Goal: Information Seeking & Learning: Learn about a topic

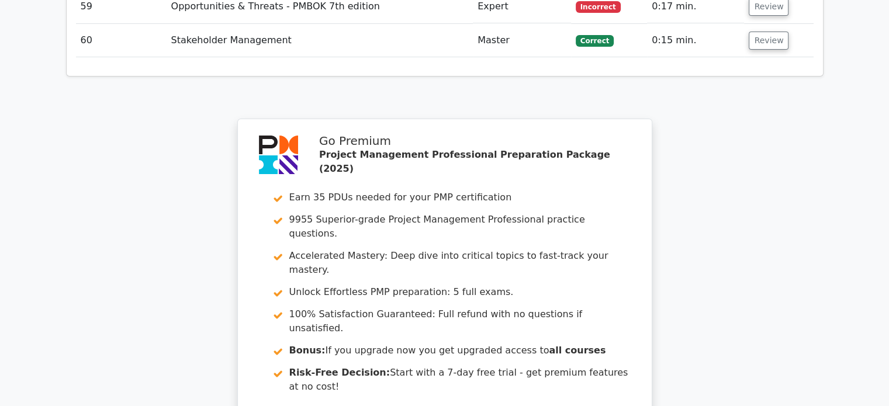
scroll to position [4519, 0]
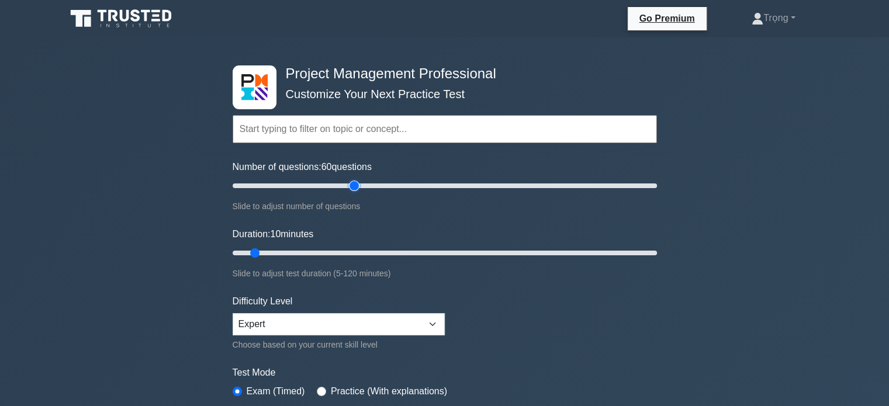
drag, startPoint x: 245, startPoint y: 186, endPoint x: 358, endPoint y: 191, distance: 113.0
type input "60"
click at [358, 191] on input "Number of questions: 60 questions" at bounding box center [445, 186] width 425 height 14
drag, startPoint x: 253, startPoint y: 250, endPoint x: 483, endPoint y: 254, distance: 230.4
type input "75"
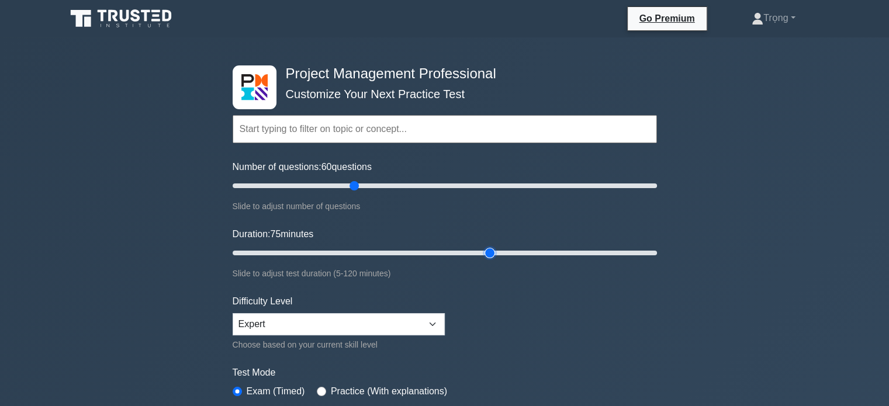
click at [483, 254] on input "Duration: 75 minutes" at bounding box center [445, 253] width 425 height 14
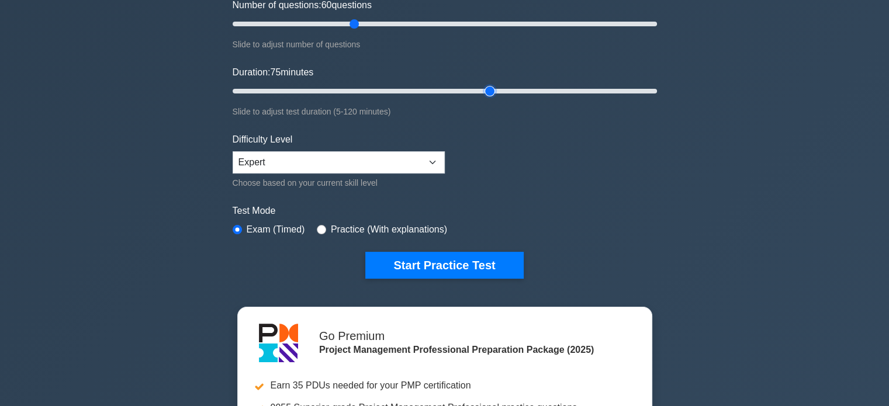
scroll to position [174, 0]
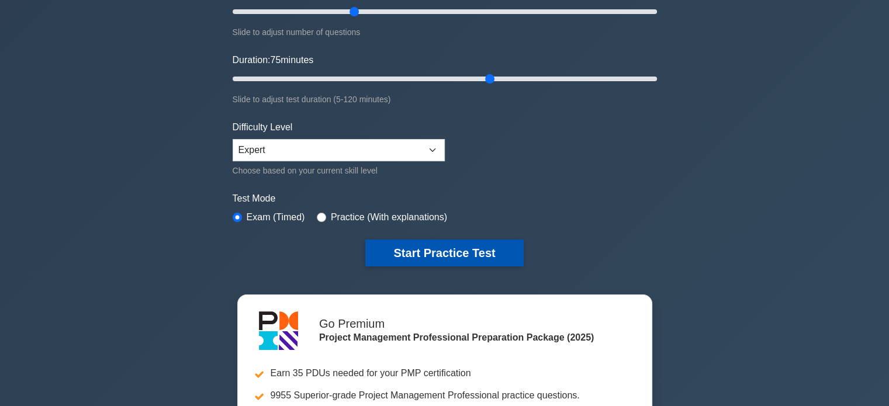
click at [455, 253] on button "Start Practice Test" at bounding box center [445, 253] width 158 height 27
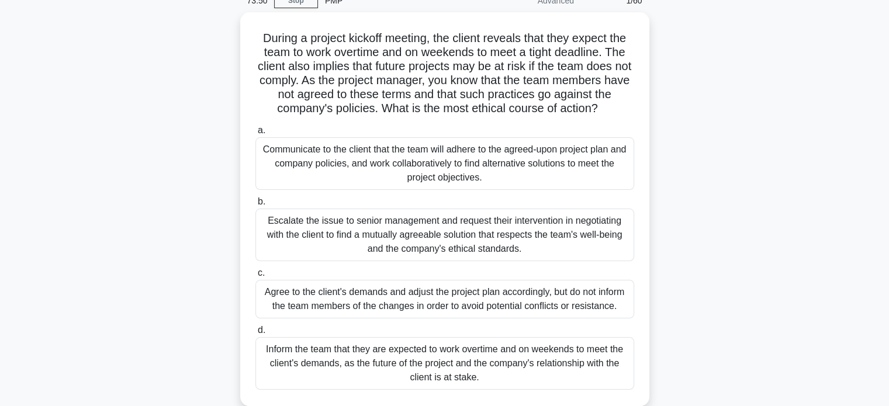
scroll to position [54, 0]
click at [518, 168] on div "Communicate to the client that the team will adhere to the agreed-upon project …" at bounding box center [445, 162] width 379 height 53
click at [256, 133] on input "a. Communicate to the client that the team will adhere to the agreed-upon proje…" at bounding box center [256, 130] width 0 height 8
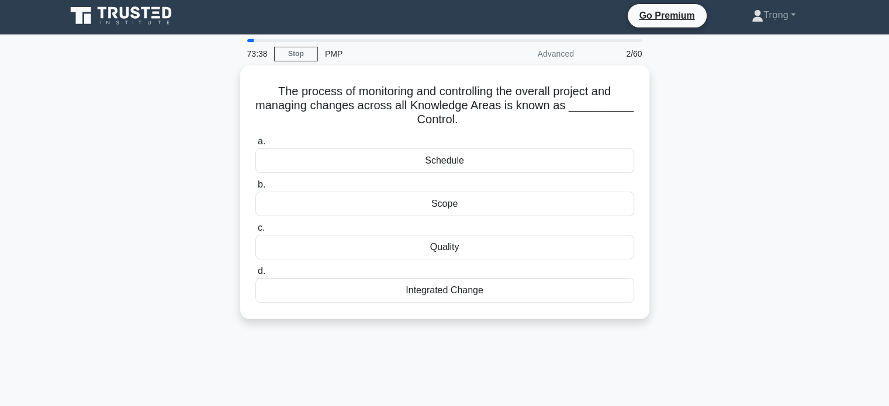
scroll to position [0, 0]
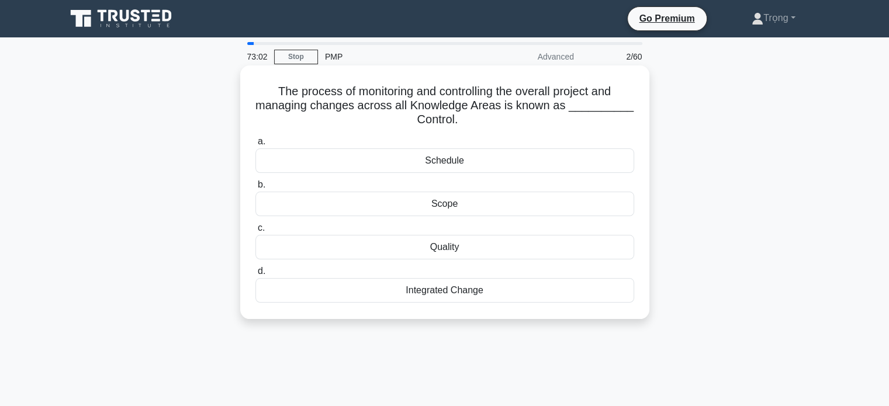
click at [461, 294] on div "Integrated Change" at bounding box center [445, 290] width 379 height 25
click at [256, 275] on input "d. Integrated Change" at bounding box center [256, 272] width 0 height 8
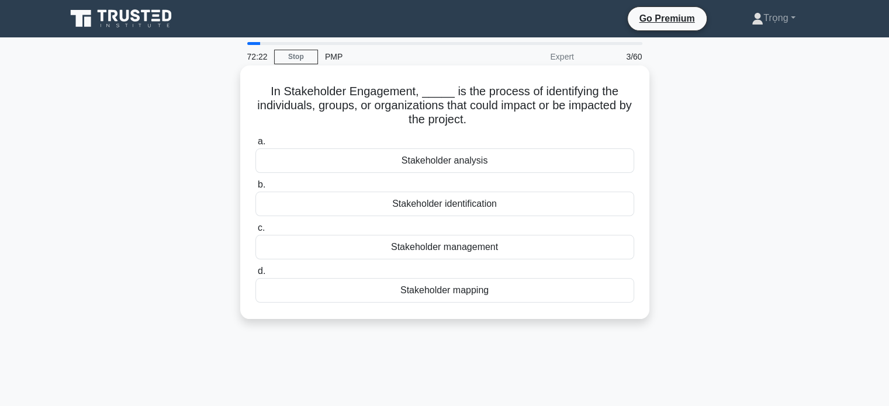
click at [498, 206] on div "Stakeholder identification" at bounding box center [445, 204] width 379 height 25
click at [256, 189] on input "b. Stakeholder identification" at bounding box center [256, 185] width 0 height 8
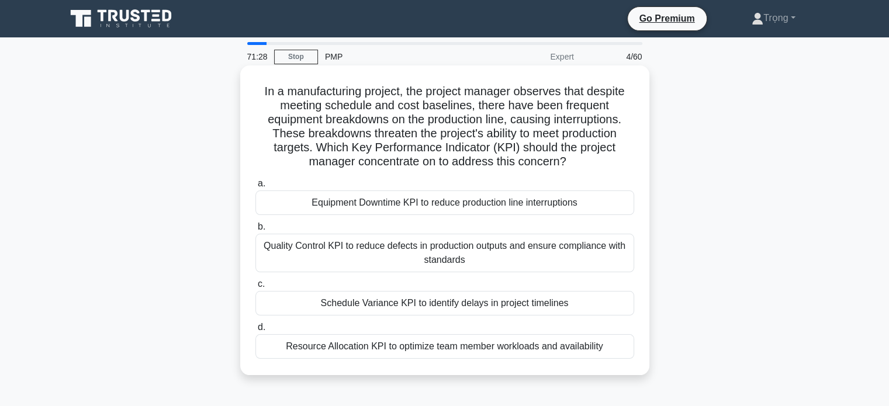
click at [575, 208] on div "Equipment Downtime KPI to reduce production line interruptions" at bounding box center [445, 203] width 379 height 25
click at [256, 188] on input "a. Equipment Downtime KPI to reduce production line interruptions" at bounding box center [256, 184] width 0 height 8
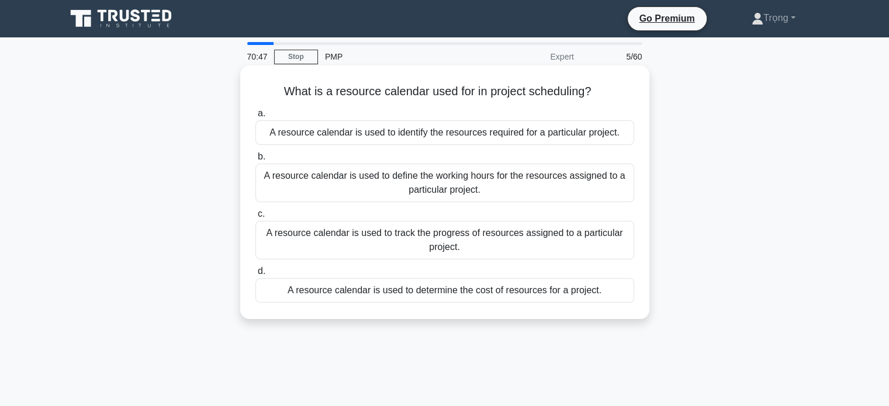
click at [557, 185] on div "A resource calendar is used to define the working hours for the resources assig…" at bounding box center [445, 183] width 379 height 39
click at [256, 161] on input "b. A resource calendar is used to define the working hours for the resources as…" at bounding box center [256, 157] width 0 height 8
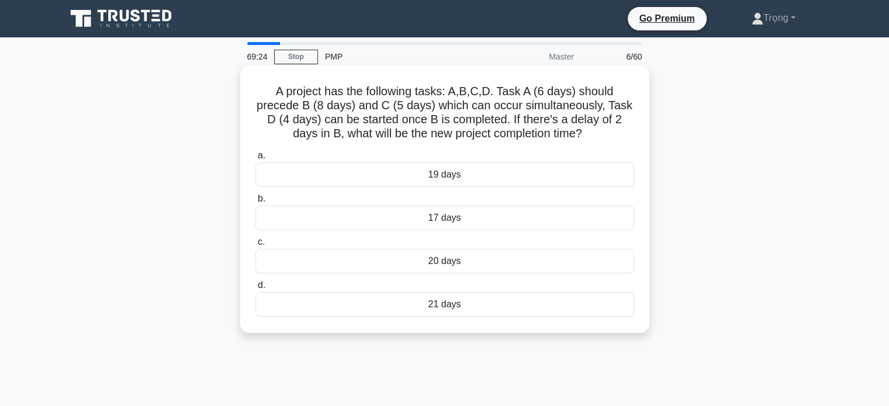
click at [466, 265] on div "20 days" at bounding box center [445, 261] width 379 height 25
click at [256, 246] on input "c. 20 days" at bounding box center [256, 243] width 0 height 8
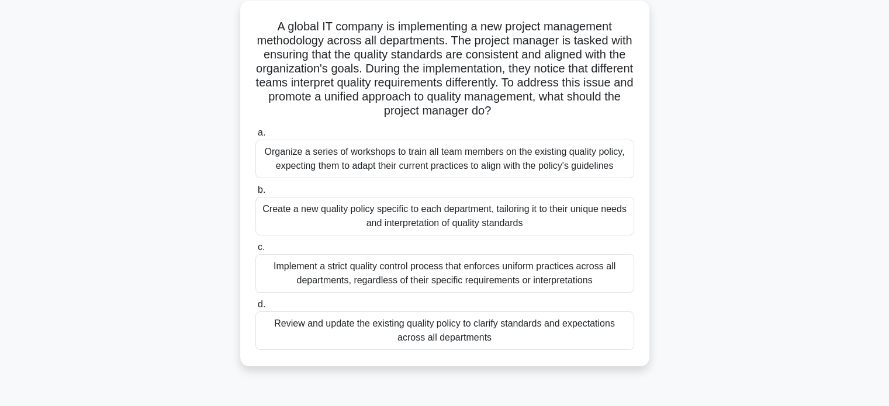
scroll to position [69, 0]
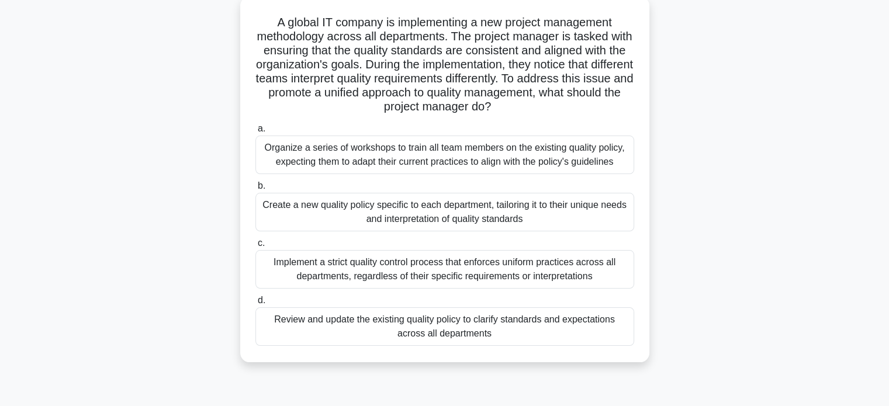
click at [558, 325] on div "Review and update the existing quality policy to clarify standards and expectat…" at bounding box center [445, 327] width 379 height 39
click at [256, 305] on input "d. Review and update the existing quality policy to clarify standards and expec…" at bounding box center [256, 301] width 0 height 8
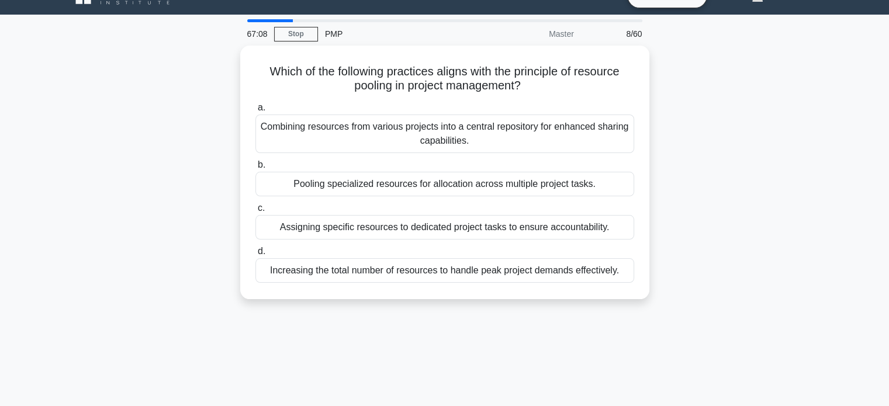
scroll to position [6, 0]
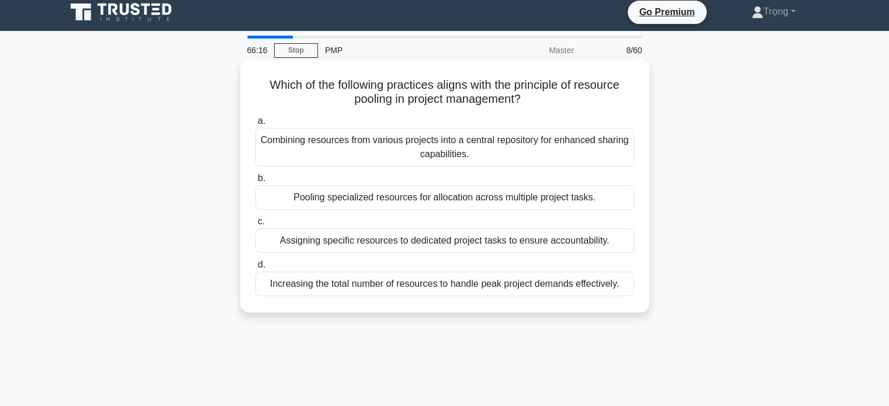
click at [560, 151] on div "Combining resources from various projects into a central repository for enhance…" at bounding box center [445, 147] width 379 height 39
click at [256, 125] on input "a. Combining resources from various projects into a central repository for enha…" at bounding box center [256, 122] width 0 height 8
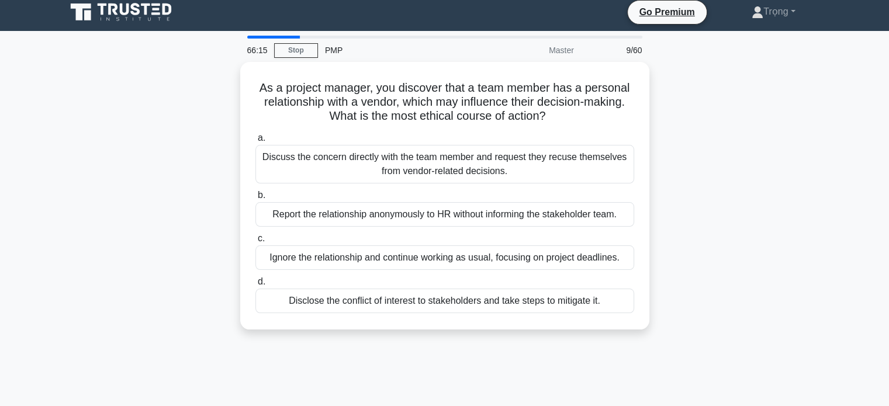
scroll to position [0, 0]
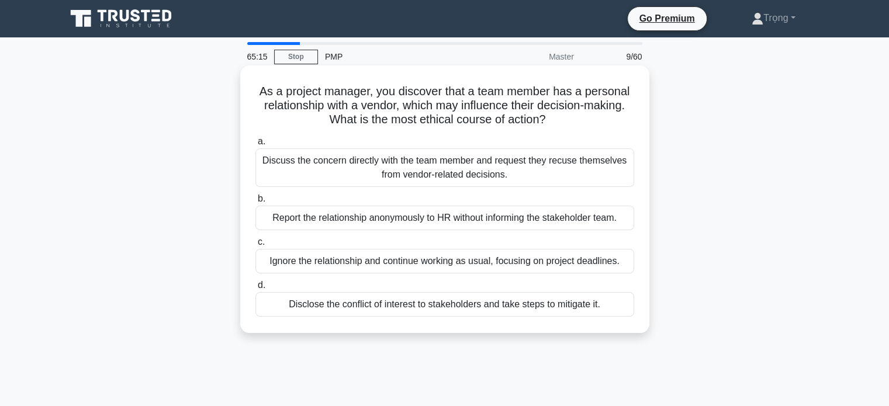
click at [494, 172] on div "Discuss the concern directly with the team member and request they recuse thems…" at bounding box center [445, 168] width 379 height 39
click at [256, 146] on input "a. Discuss the concern directly with the team member and request they recuse th…" at bounding box center [256, 142] width 0 height 8
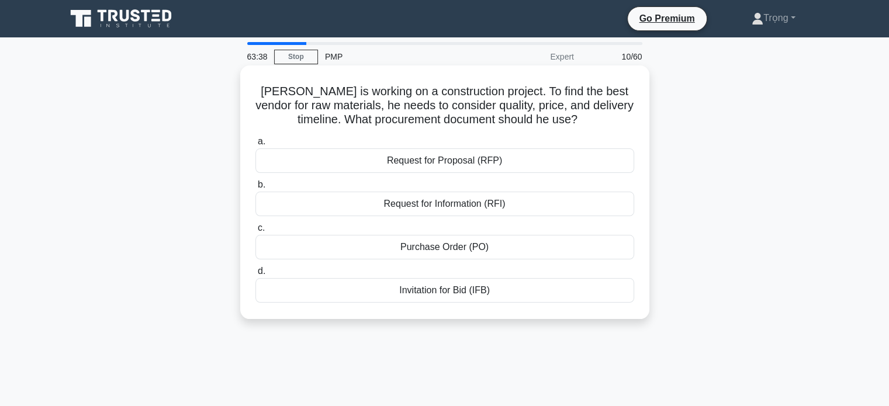
click at [464, 296] on div "Invitation for Bid (IFB)" at bounding box center [445, 290] width 379 height 25
click at [256, 275] on input "d. Invitation for Bid (IFB)" at bounding box center [256, 272] width 0 height 8
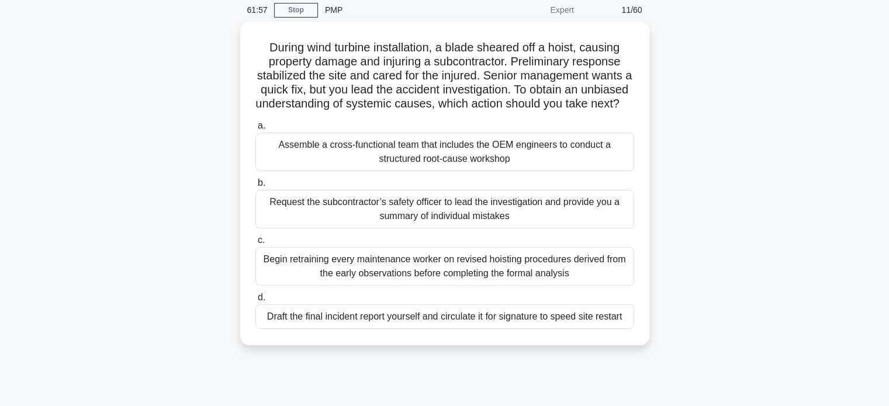
scroll to position [23, 0]
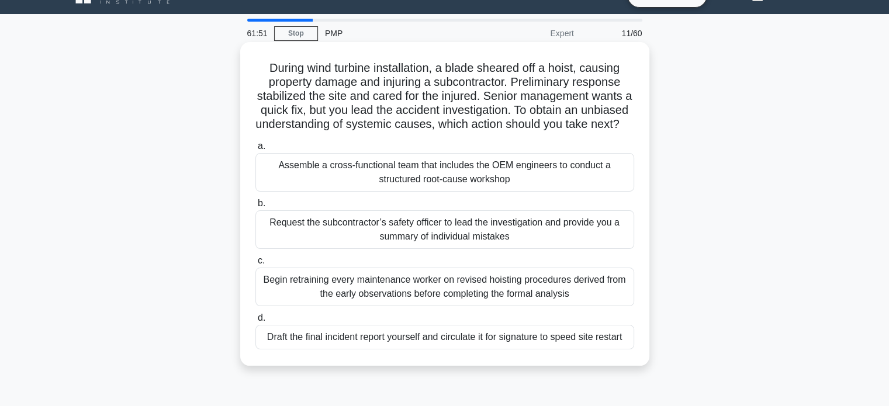
click at [519, 192] on div "Assemble a cross-functional team that includes the OEM engineers to conduct a s…" at bounding box center [445, 172] width 379 height 39
click at [256, 150] on input "a. Assemble a cross-functional team that includes the OEM engineers to conduct …" at bounding box center [256, 147] width 0 height 8
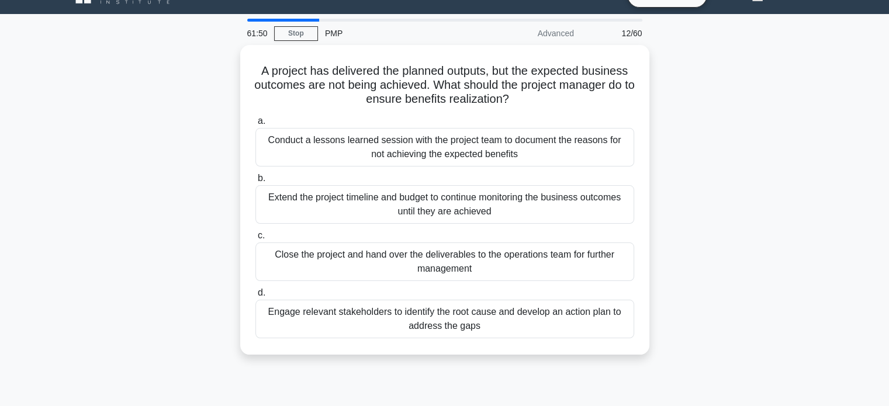
scroll to position [0, 0]
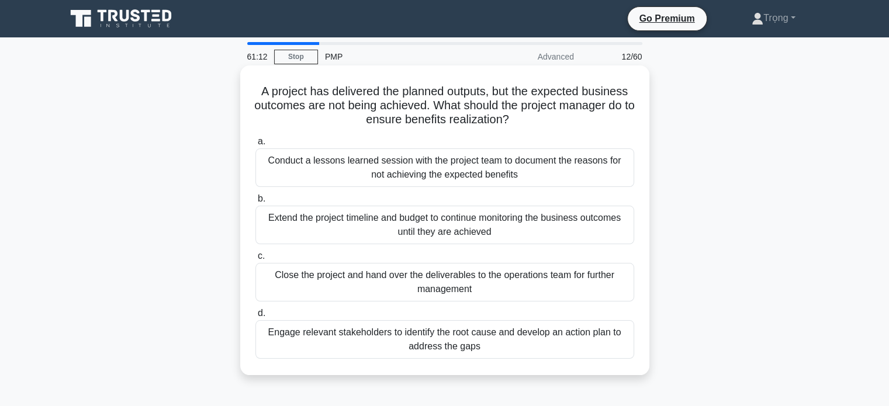
click at [540, 335] on div "Engage relevant stakeholders to identify the root cause and develop an action p…" at bounding box center [445, 339] width 379 height 39
click at [256, 318] on input "d. Engage relevant stakeholders to identify the root cause and develop an actio…" at bounding box center [256, 314] width 0 height 8
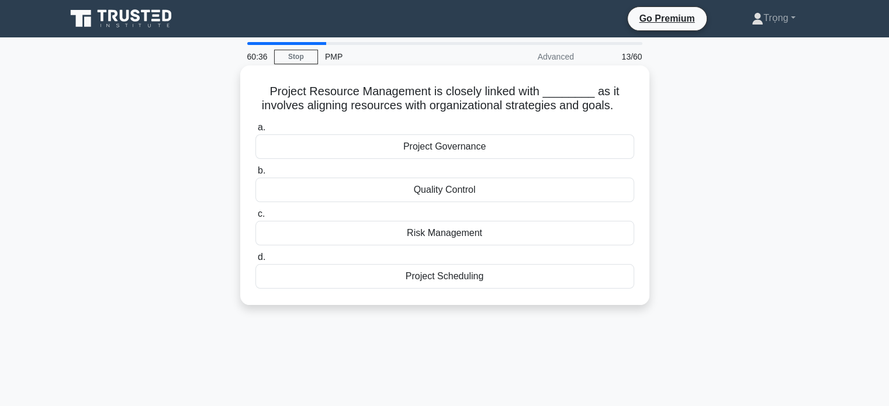
click at [477, 150] on div "Project Governance" at bounding box center [445, 147] width 379 height 25
click at [256, 132] on input "a. Project Governance" at bounding box center [256, 128] width 0 height 8
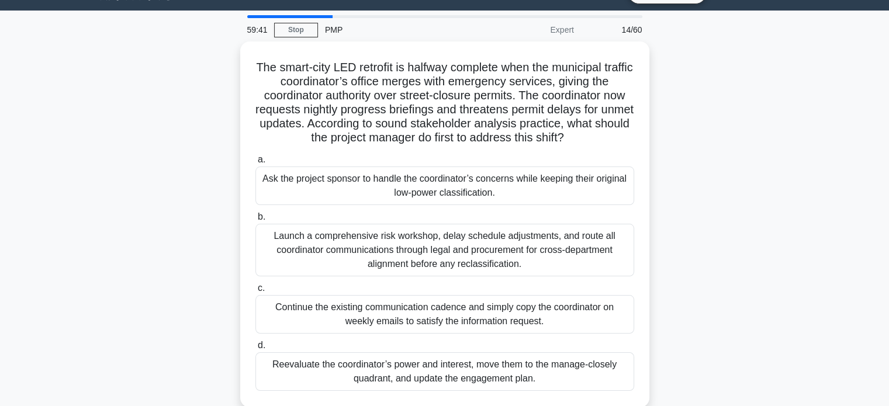
scroll to position [59, 0]
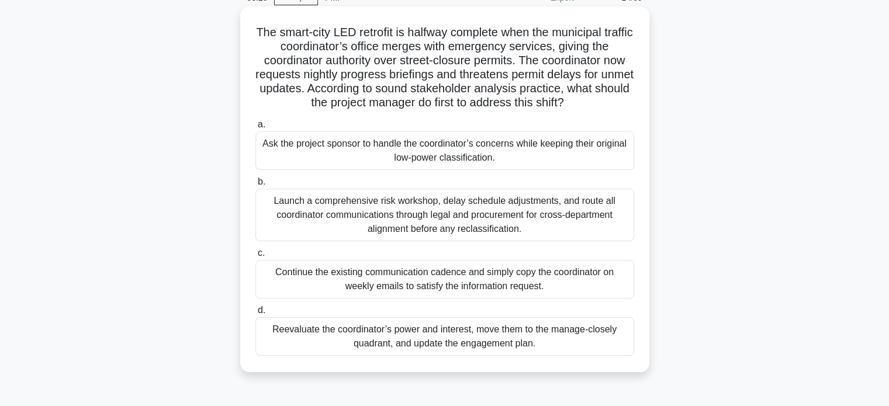
click at [513, 340] on div "Reevaluate the coordinator’s power and interest, move them to the manage-closel…" at bounding box center [445, 337] width 379 height 39
click at [256, 315] on input "d. Reevaluate the coordinator’s power and interest, move them to the manage-clo…" at bounding box center [256, 311] width 0 height 8
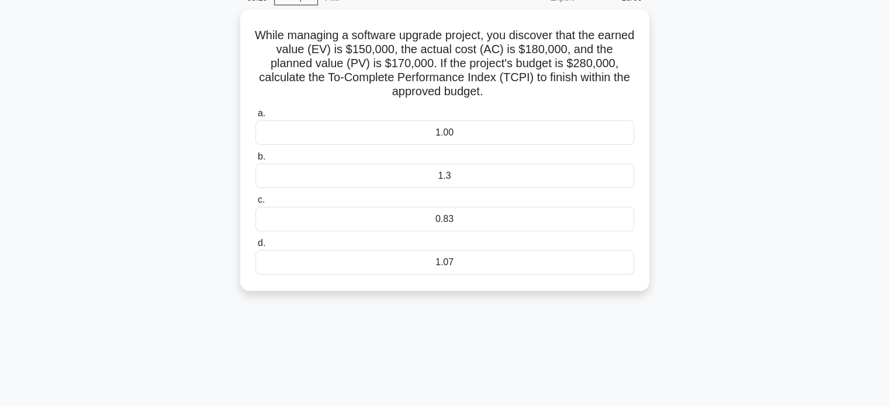
scroll to position [0, 0]
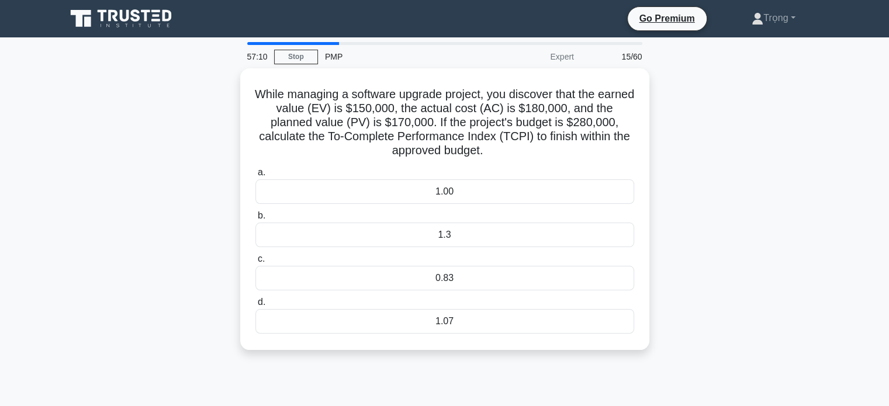
click at [751, 210] on div "While managing a software upgrade project, you discover that the earned value (…" at bounding box center [445, 216] width 772 height 296
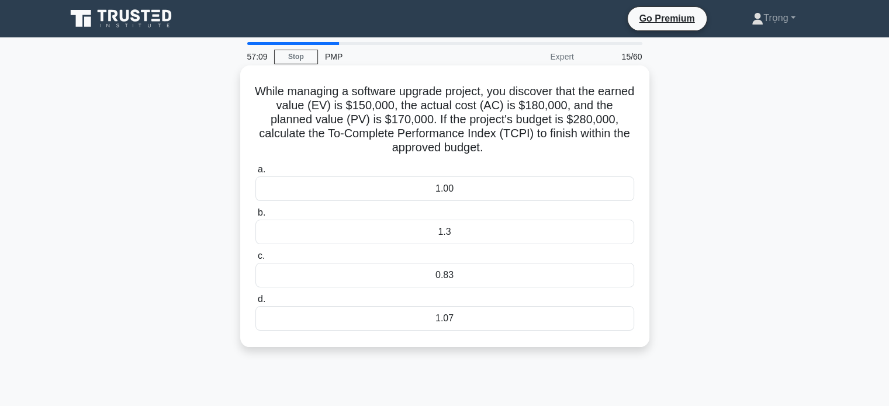
click at [451, 236] on div "1.3" at bounding box center [445, 232] width 379 height 25
click at [256, 217] on input "b. 1.3" at bounding box center [256, 213] width 0 height 8
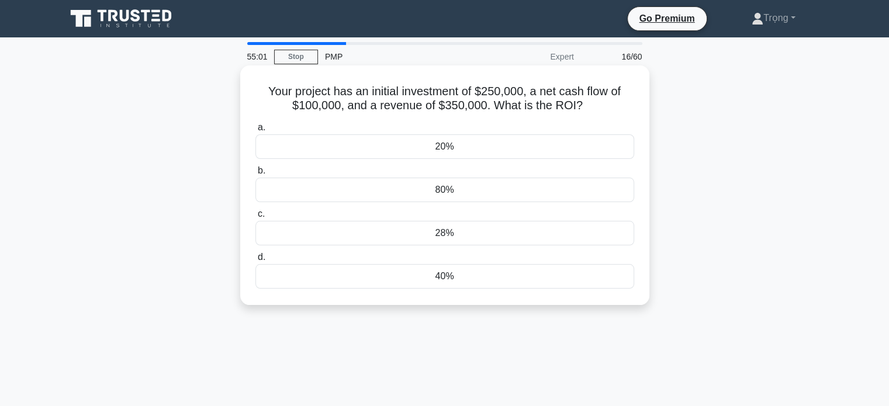
click at [470, 236] on div "28%" at bounding box center [445, 233] width 379 height 25
click at [256, 218] on input "c. 28%" at bounding box center [256, 215] width 0 height 8
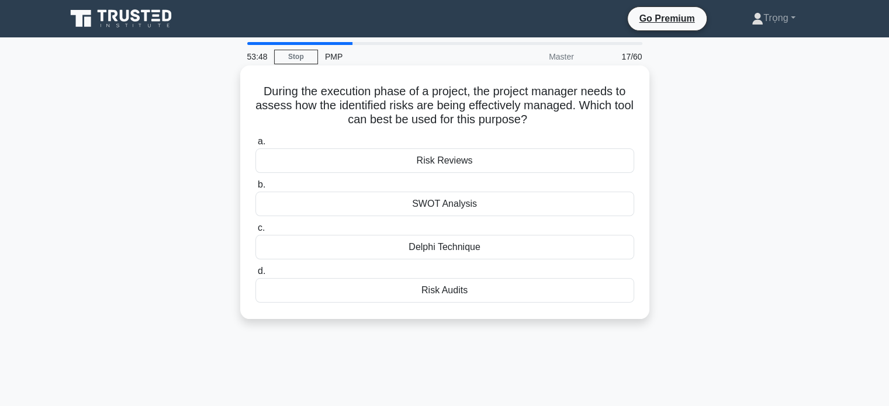
click at [474, 293] on div "Risk Audits" at bounding box center [445, 290] width 379 height 25
click at [256, 275] on input "d. Risk Audits" at bounding box center [256, 272] width 0 height 8
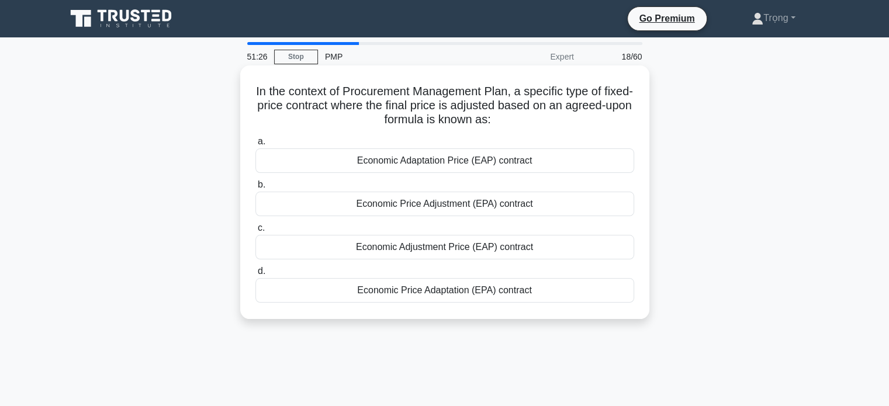
click at [452, 250] on div "Economic Adjustment Price (EAP) contract" at bounding box center [445, 247] width 379 height 25
click at [256, 232] on input "c. Economic Adjustment Price (EAP) contract" at bounding box center [256, 229] width 0 height 8
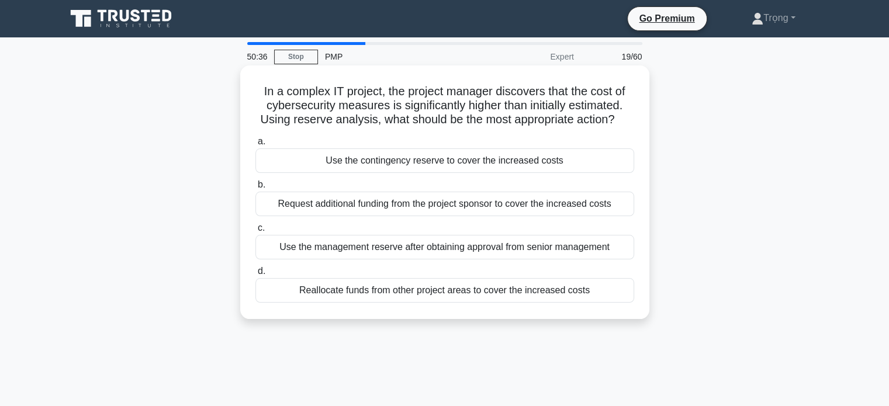
click at [564, 163] on div "Use the contingency reserve to cover the increased costs" at bounding box center [445, 161] width 379 height 25
click at [256, 146] on input "a. Use the contingency reserve to cover the increased costs" at bounding box center [256, 142] width 0 height 8
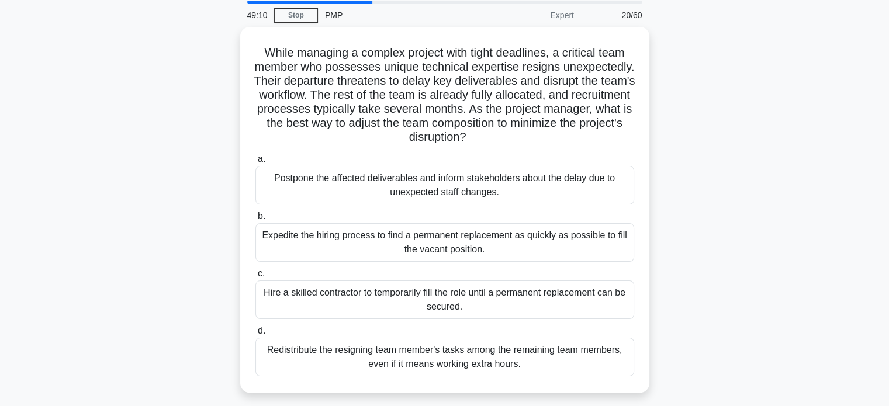
scroll to position [43, 0]
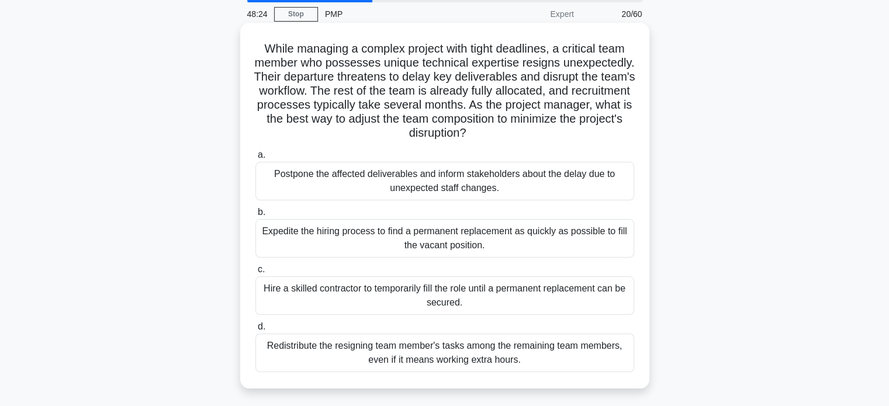
click at [503, 293] on div "Hire a skilled contractor to temporarily fill the role until a permanent replac…" at bounding box center [445, 296] width 379 height 39
click at [256, 274] on input "c. Hire a skilled contractor to temporarily fill the role until a permanent rep…" at bounding box center [256, 270] width 0 height 8
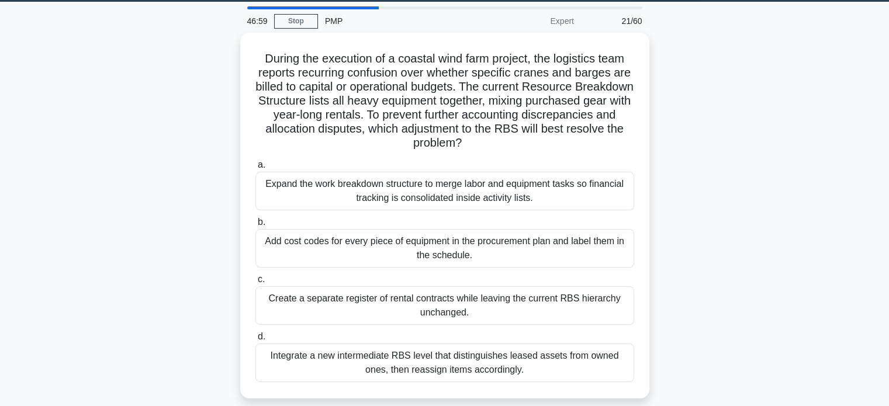
scroll to position [37, 0]
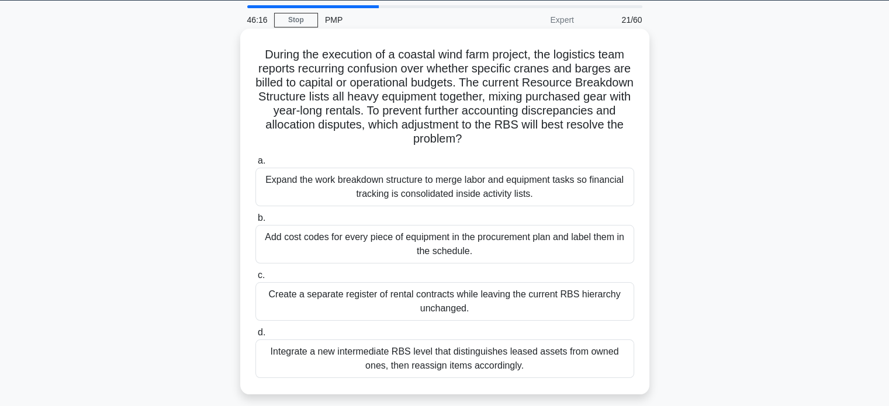
click at [525, 362] on div "Integrate a new intermediate RBS level that distinguishes leased assets from ow…" at bounding box center [445, 359] width 379 height 39
click at [256, 337] on input "d. Integrate a new intermediate RBS level that distinguishes leased assets from…" at bounding box center [256, 333] width 0 height 8
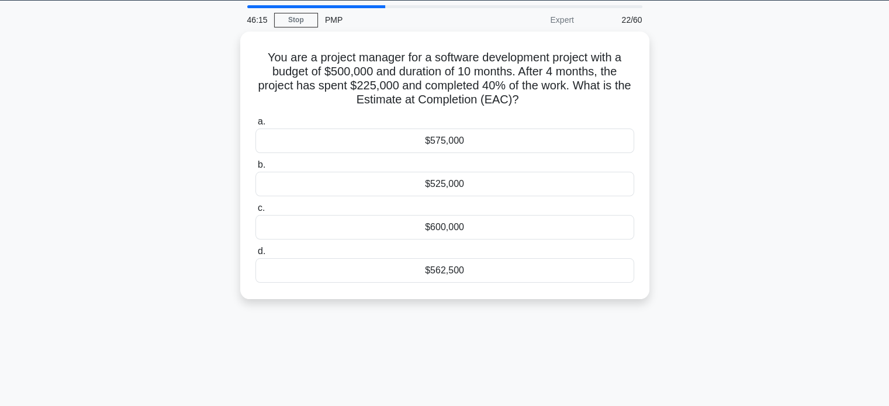
scroll to position [0, 0]
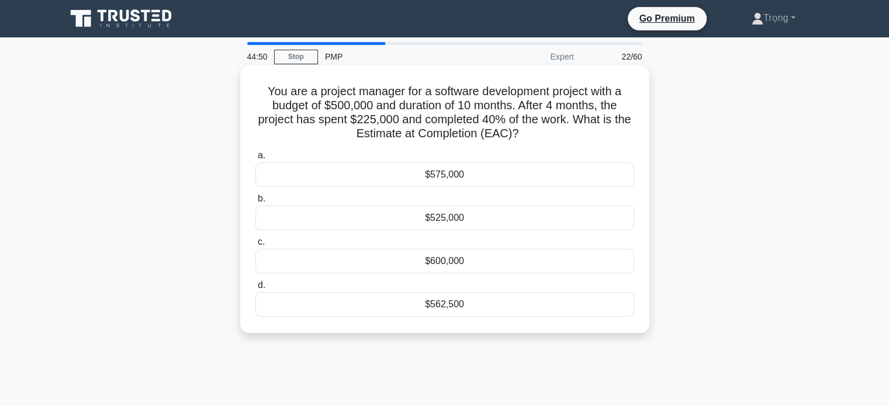
click at [471, 306] on div "$562,500" at bounding box center [445, 304] width 379 height 25
click at [256, 289] on input "d. $562,500" at bounding box center [256, 286] width 0 height 8
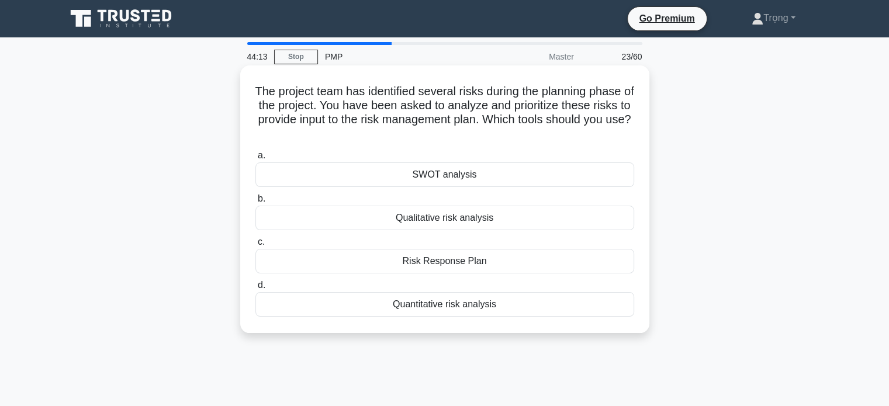
click at [470, 306] on div "Quantitative risk analysis" at bounding box center [445, 304] width 379 height 25
click at [256, 289] on input "d. Quantitative risk analysis" at bounding box center [256, 286] width 0 height 8
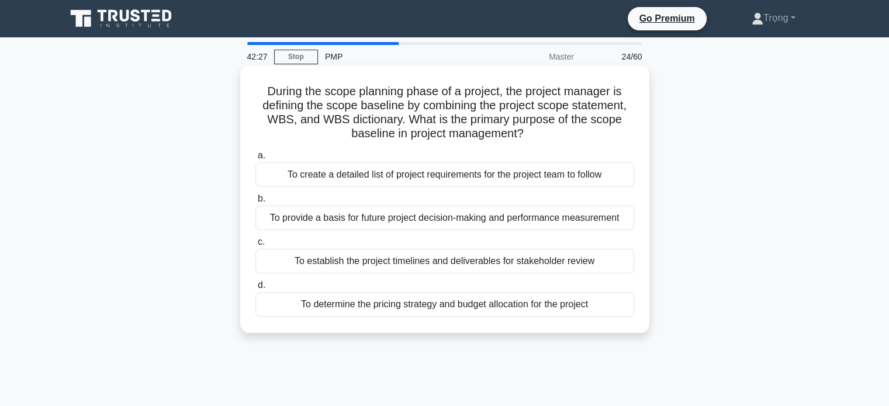
click at [576, 177] on div "To create a detailed list of project requirements for the project team to follow" at bounding box center [445, 175] width 379 height 25
click at [256, 160] on input "a. To create a detailed list of project requirements for the project team to fo…" at bounding box center [256, 156] width 0 height 8
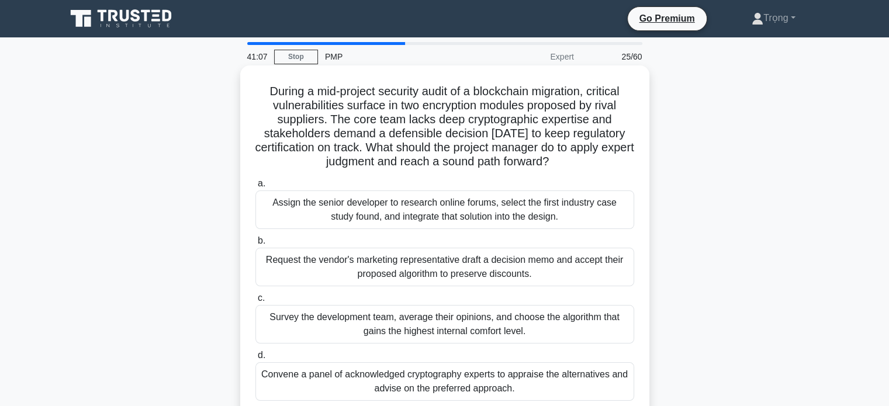
click at [501, 390] on div "Convene a panel of acknowledged cryptography experts to appraise the alternativ…" at bounding box center [445, 382] width 379 height 39
click at [256, 360] on input "d. Convene a panel of acknowledged cryptography experts to appraise the alterna…" at bounding box center [256, 356] width 0 height 8
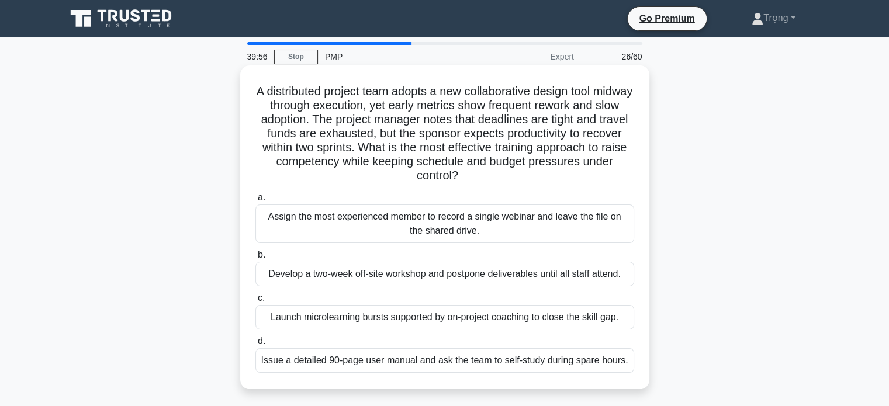
click at [513, 320] on div "Launch microlearning bursts supported by on-project coaching to close the skill…" at bounding box center [445, 317] width 379 height 25
click at [256, 302] on input "c. Launch microlearning bursts supported by on-project coaching to close the sk…" at bounding box center [256, 299] width 0 height 8
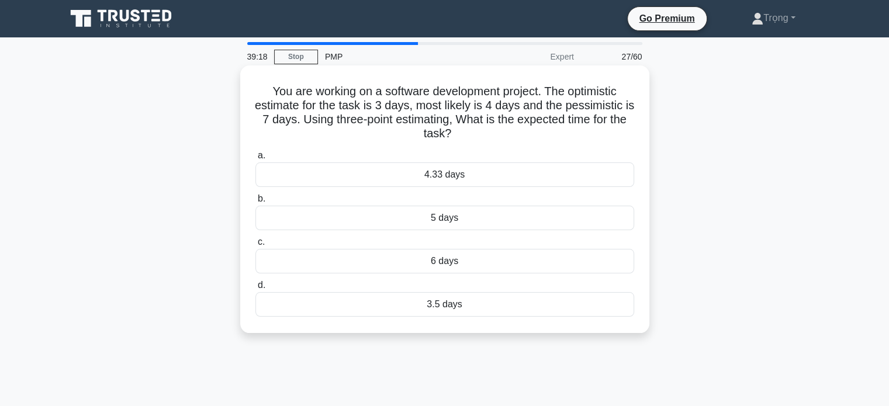
click at [462, 220] on div "5 days" at bounding box center [445, 218] width 379 height 25
click at [256, 203] on input "b. 5 days" at bounding box center [256, 199] width 0 height 8
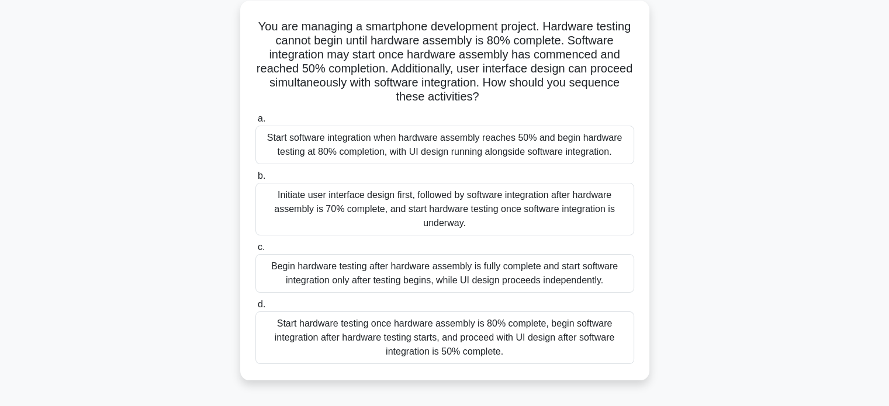
scroll to position [73, 0]
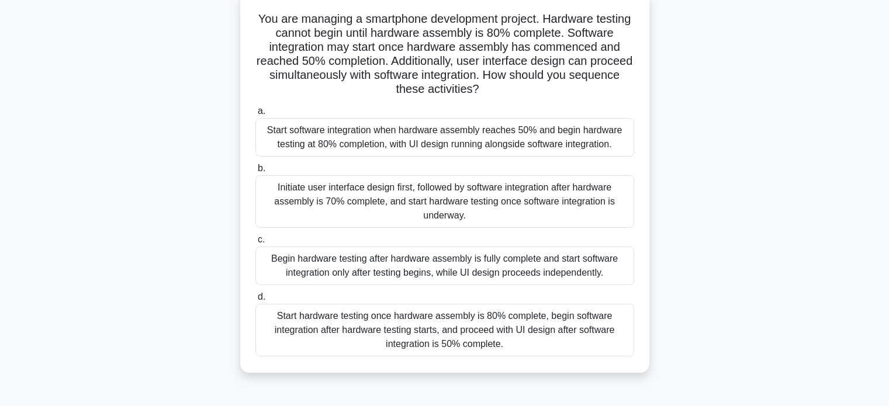
click at [547, 142] on div "Start software integration when hardware assembly reaches 50% and begin hardwar…" at bounding box center [445, 137] width 379 height 39
click at [256, 115] on input "a. Start software integration when hardware assembly reaches 50% and begin hard…" at bounding box center [256, 112] width 0 height 8
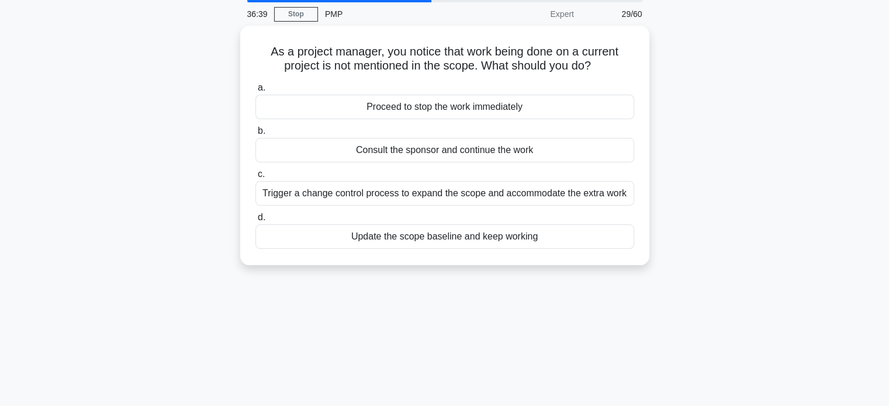
scroll to position [40, 0]
click at [596, 197] on div "Trigger a change control process to expand the scope and accommodate the extra …" at bounding box center [445, 193] width 379 height 25
click at [256, 178] on input "c. Trigger a change control process to expand the scope and accommodate the ext…" at bounding box center [256, 175] width 0 height 8
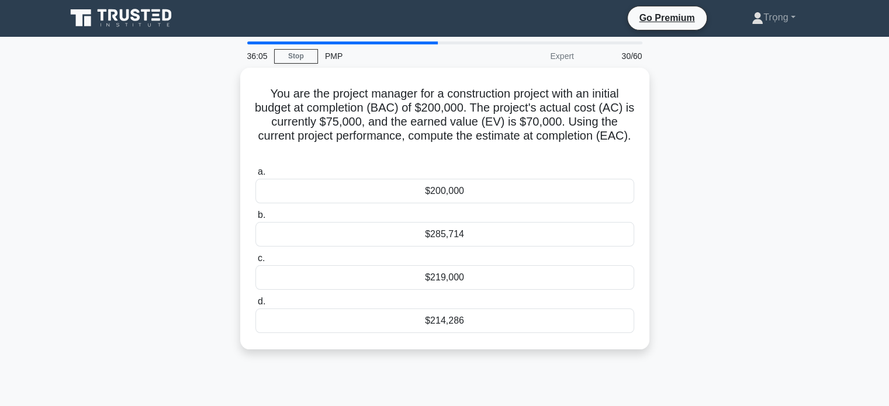
scroll to position [0, 0]
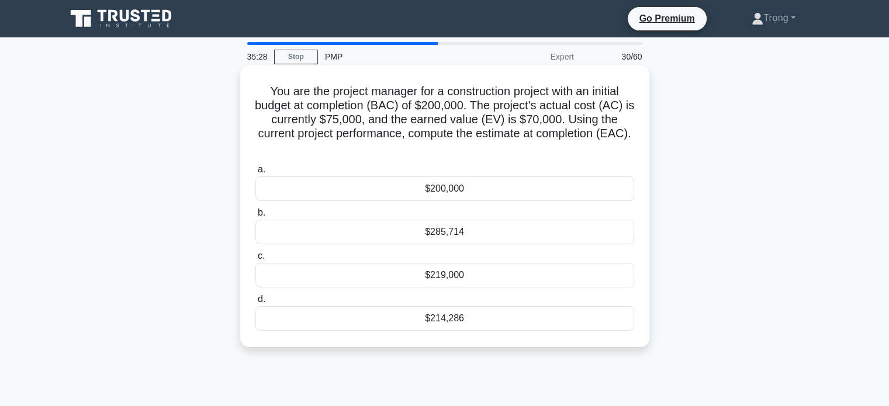
click at [459, 318] on div "$214,286" at bounding box center [445, 318] width 379 height 25
click at [256, 304] on input "d. $214,286" at bounding box center [256, 300] width 0 height 8
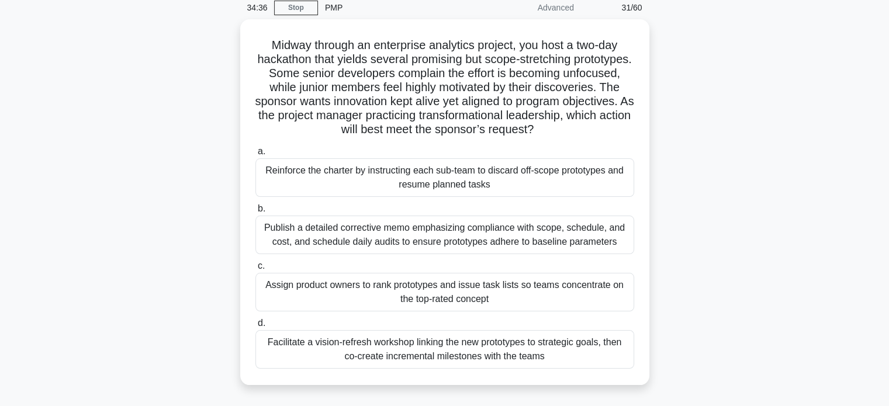
scroll to position [62, 0]
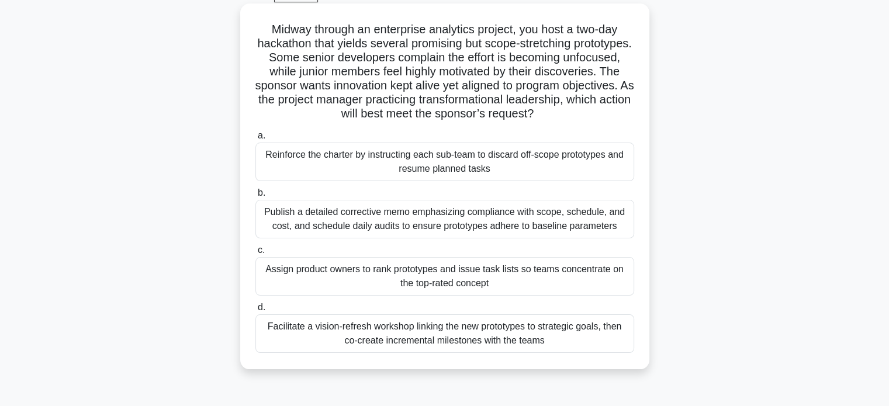
click at [516, 333] on div "Facilitate a vision-refresh workshop linking the new prototypes to strategic go…" at bounding box center [445, 334] width 379 height 39
click at [256, 312] on input "d. Facilitate a vision-refresh workshop linking the new prototypes to strategic…" at bounding box center [256, 308] width 0 height 8
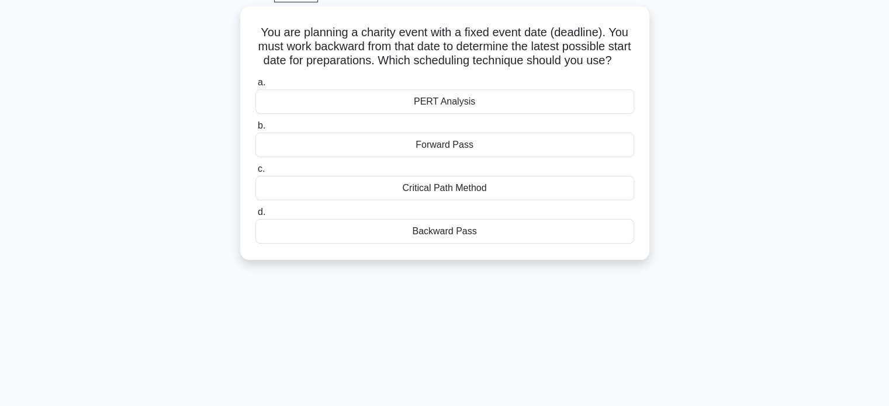
scroll to position [0, 0]
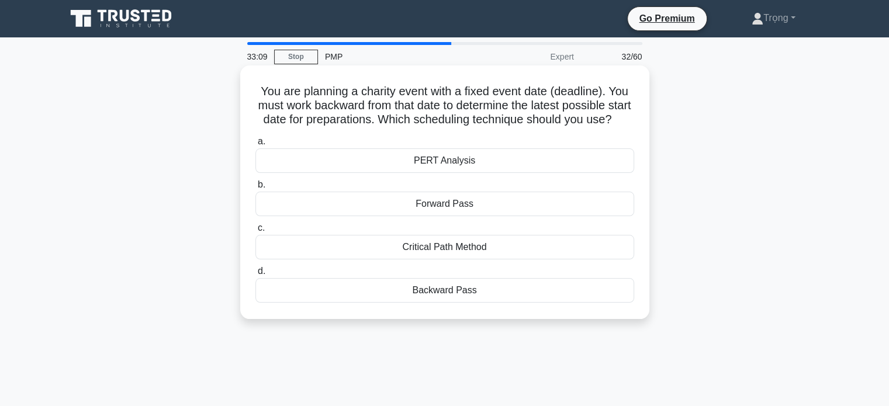
click at [479, 303] on div "Backward Pass" at bounding box center [445, 290] width 379 height 25
click at [256, 275] on input "d. Backward Pass" at bounding box center [256, 272] width 0 height 8
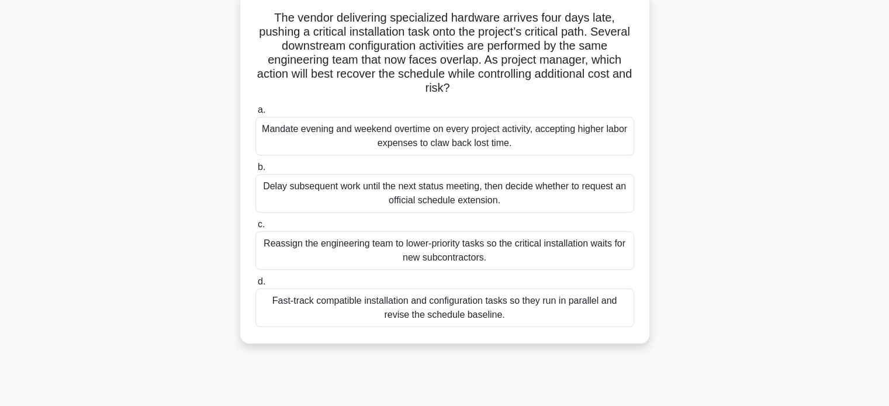
scroll to position [77, 0]
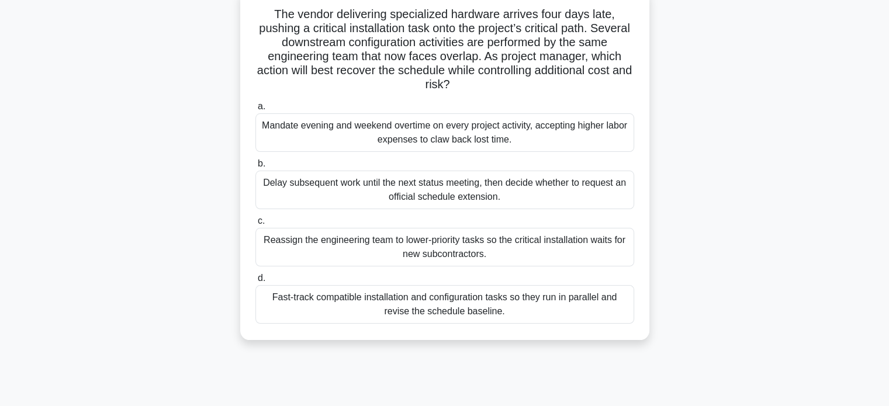
click at [558, 309] on div "Fast-track compatible installation and configuration tasks so they run in paral…" at bounding box center [445, 304] width 379 height 39
click at [256, 282] on input "d. Fast-track compatible installation and configuration tasks so they run in pa…" at bounding box center [256, 279] width 0 height 8
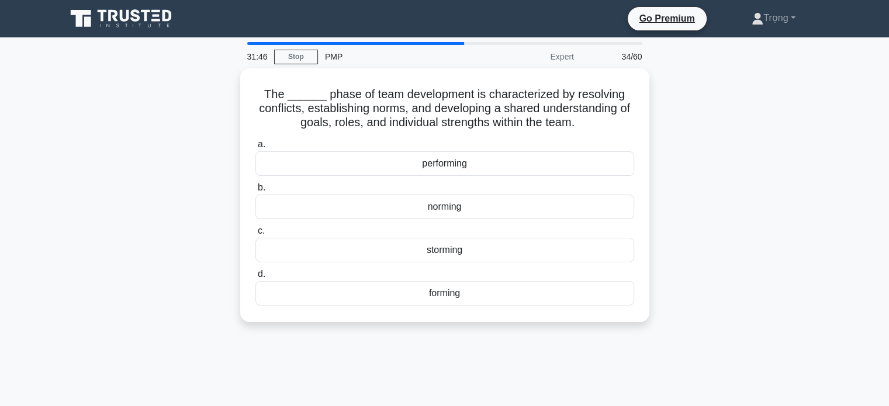
scroll to position [1, 0]
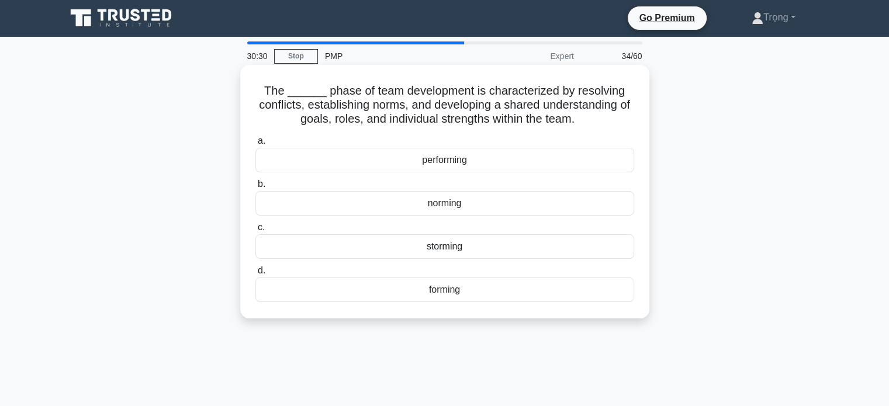
click at [471, 252] on div "storming" at bounding box center [445, 247] width 379 height 25
click at [256, 232] on input "c. storming" at bounding box center [256, 228] width 0 height 8
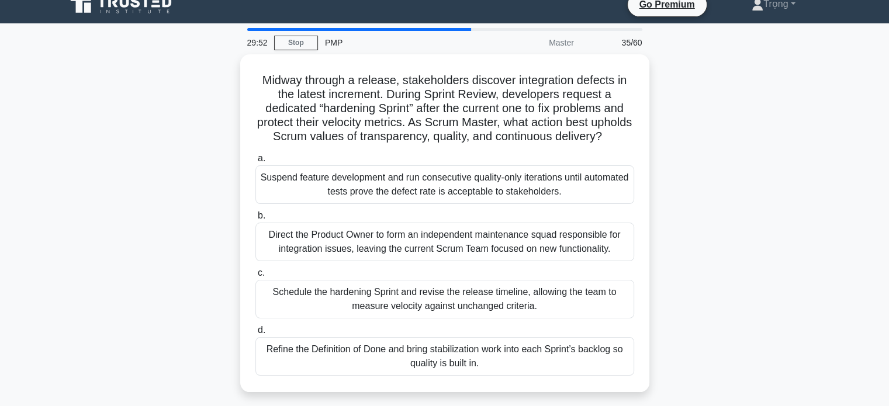
scroll to position [14, 0]
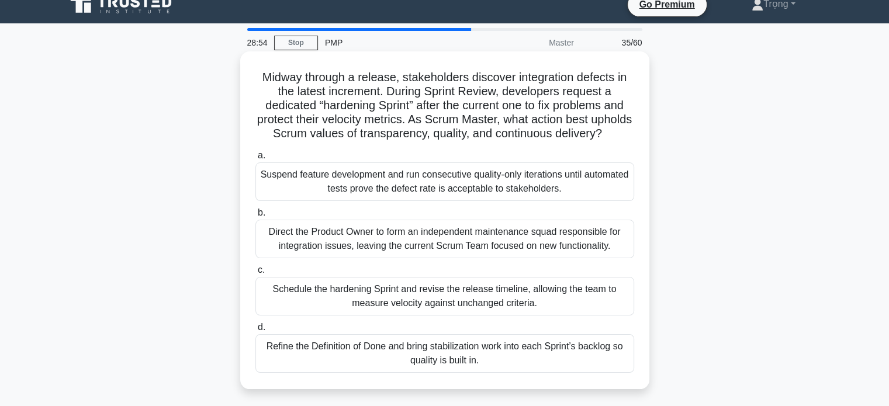
click at [496, 373] on div "Refine the Definition of Done and bring stabilization work into each Sprint’s b…" at bounding box center [445, 354] width 379 height 39
click at [256, 332] on input "d. Refine the Definition of Done and bring stabilization work into each Sprint’…" at bounding box center [256, 328] width 0 height 8
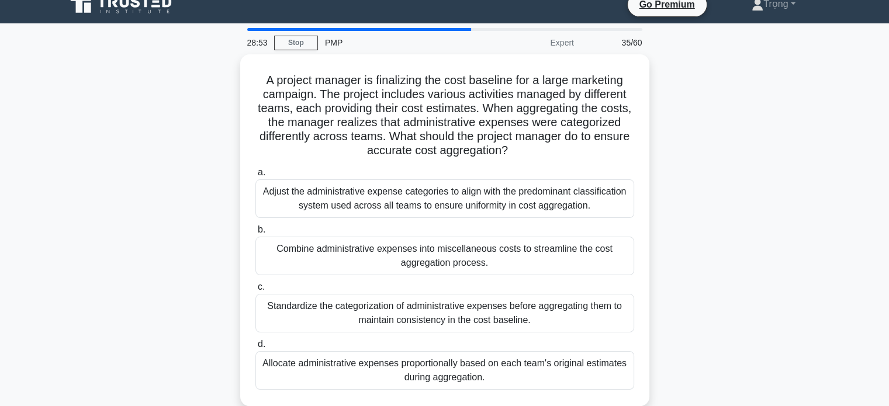
scroll to position [0, 0]
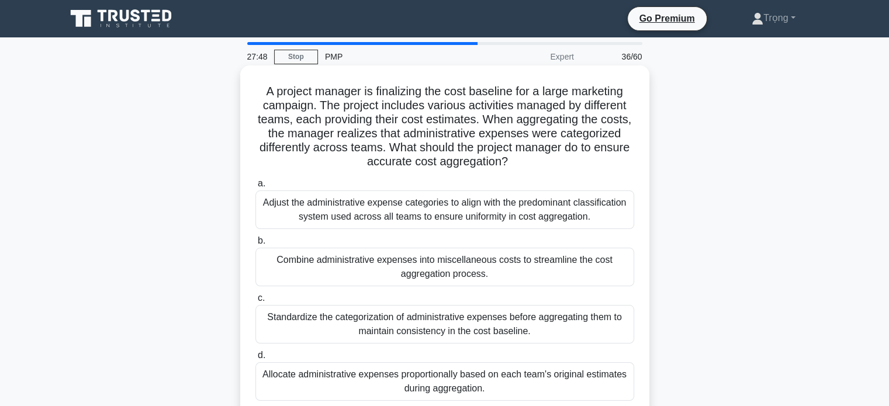
click at [536, 322] on div "Standardize the categorization of administrative expenses before aggregating th…" at bounding box center [445, 324] width 379 height 39
click at [256, 302] on input "c. Standardize the categorization of administrative expenses before aggregating…" at bounding box center [256, 299] width 0 height 8
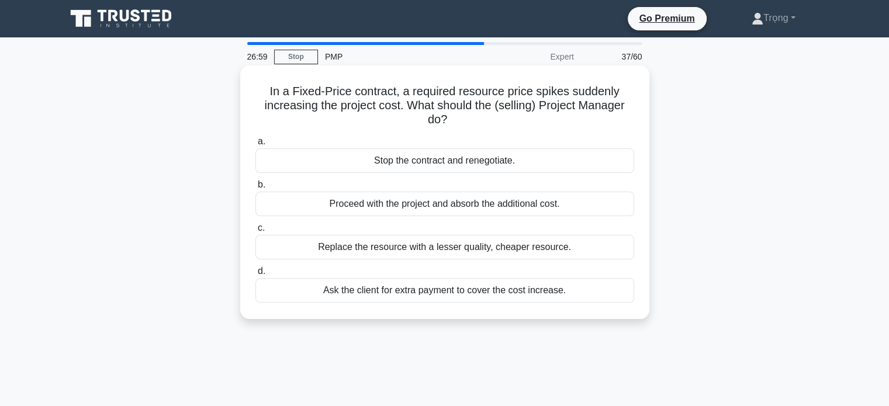
click at [519, 209] on div "Proceed with the project and absorb the additional cost." at bounding box center [445, 204] width 379 height 25
click at [256, 189] on input "b. Proceed with the project and absorb the additional cost." at bounding box center [256, 185] width 0 height 8
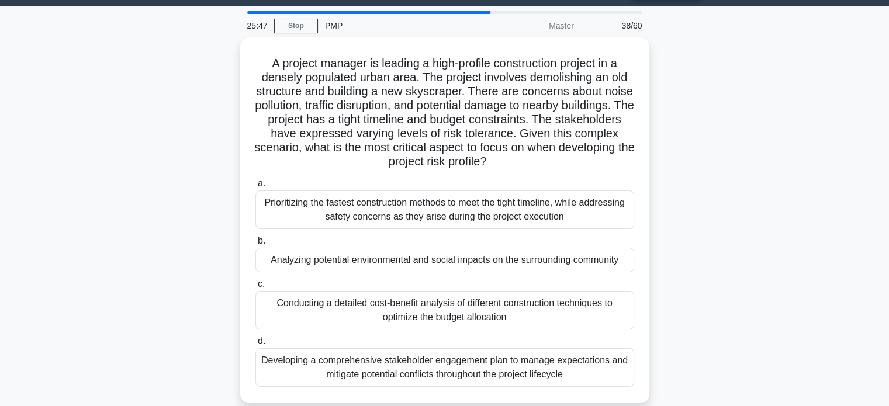
scroll to position [44, 0]
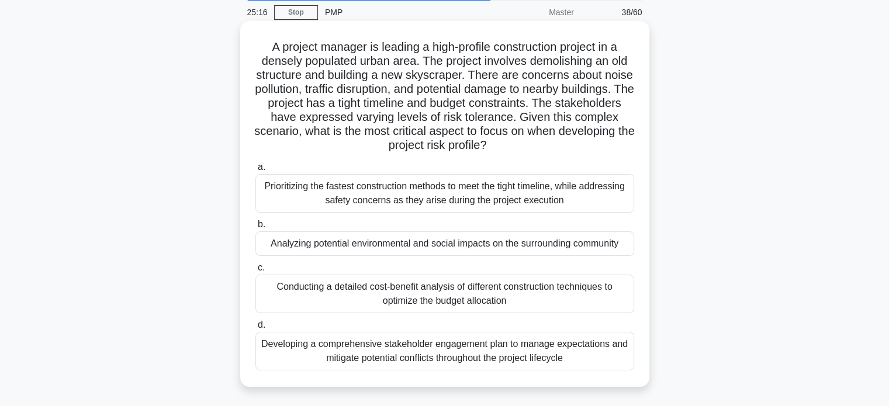
click at [510, 354] on div "Developing a comprehensive stakeholder engagement plan to manage expectations a…" at bounding box center [445, 351] width 379 height 39
click at [256, 329] on input "d. Developing a comprehensive stakeholder engagement plan to manage expectation…" at bounding box center [256, 326] width 0 height 8
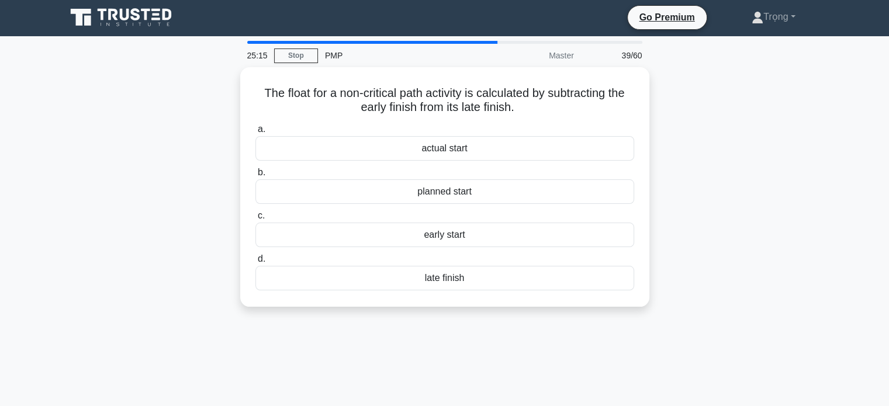
scroll to position [0, 0]
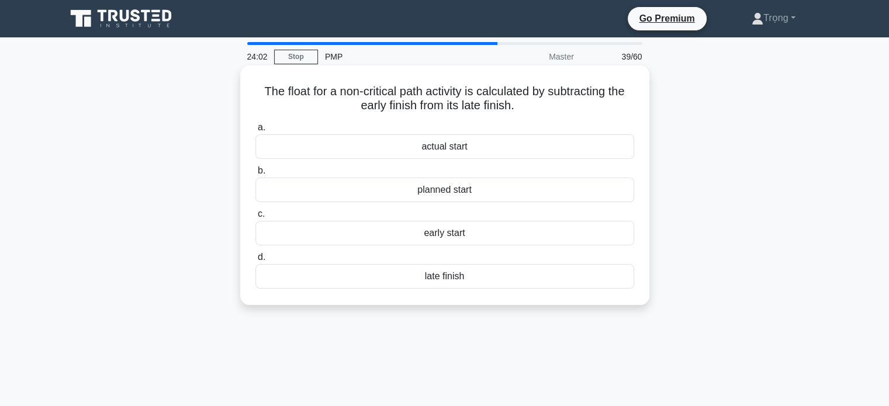
click at [471, 237] on div "early start" at bounding box center [445, 233] width 379 height 25
click at [256, 218] on input "c. early start" at bounding box center [256, 215] width 0 height 8
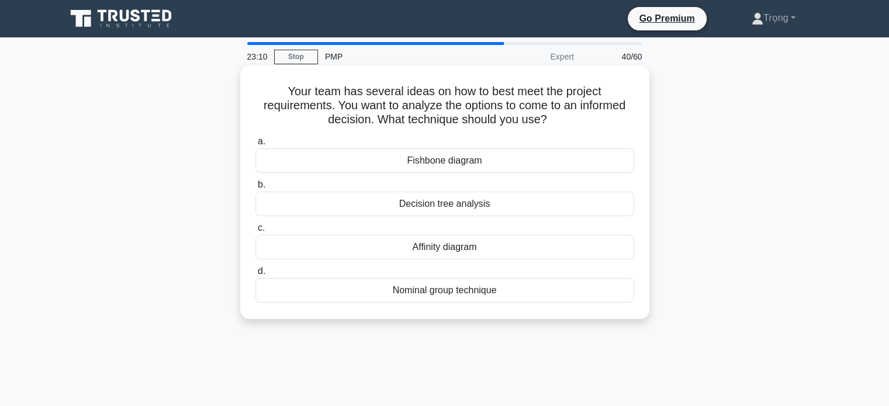
click at [460, 289] on div "Nominal group technique" at bounding box center [445, 290] width 379 height 25
click at [256, 275] on input "d. Nominal group technique" at bounding box center [256, 272] width 0 height 8
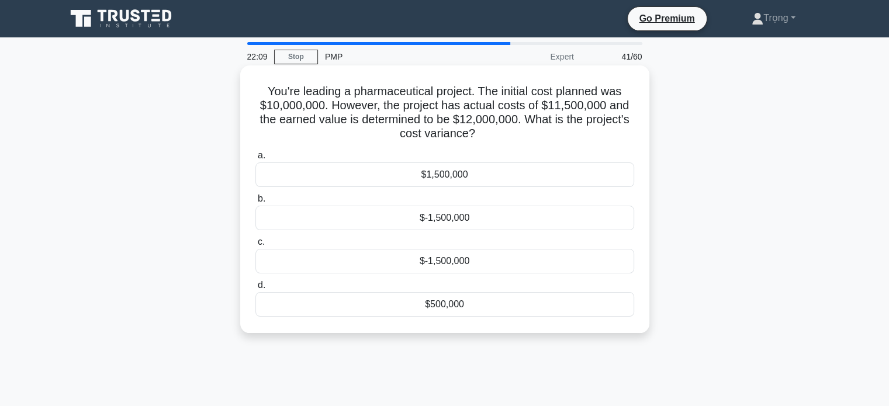
click at [471, 222] on div "$-1,500,000" at bounding box center [445, 218] width 379 height 25
click at [256, 203] on input "b. $-1,500,000" at bounding box center [256, 199] width 0 height 8
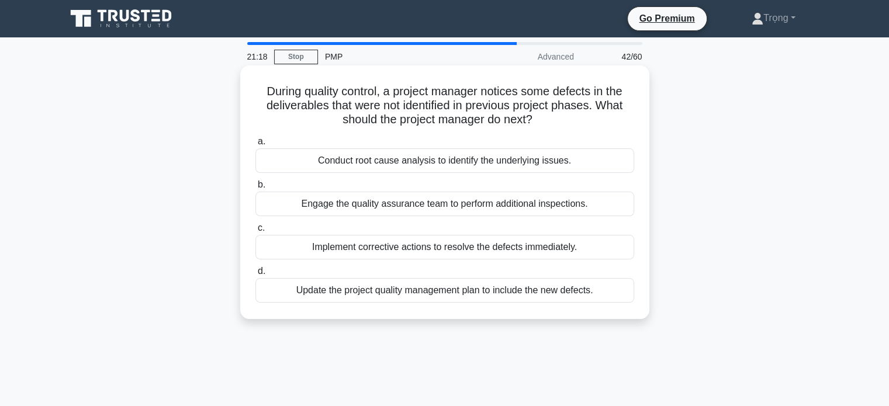
click at [523, 163] on div "Conduct root cause analysis to identify the underlying issues." at bounding box center [445, 161] width 379 height 25
click at [256, 146] on input "a. Conduct root cause analysis to identify the underlying issues." at bounding box center [256, 142] width 0 height 8
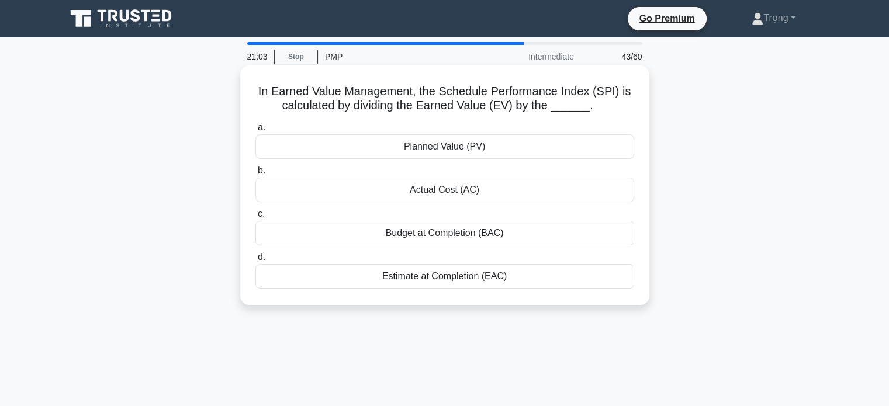
click at [510, 151] on div "Planned Value (PV)" at bounding box center [445, 147] width 379 height 25
click at [256, 132] on input "a. Planned Value (PV)" at bounding box center [256, 128] width 0 height 8
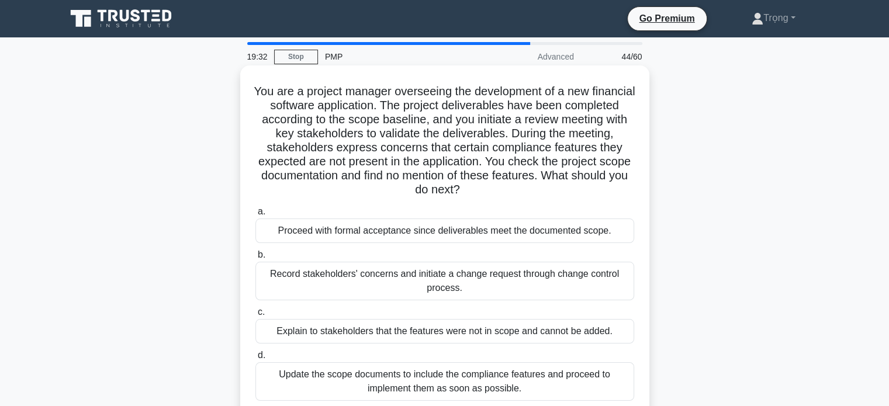
click at [564, 282] on div "Record stakeholders' concerns and initiate a change request through change cont…" at bounding box center [445, 281] width 379 height 39
click at [256, 259] on input "b. Record stakeholders' concerns and initiate a change request through change c…" at bounding box center [256, 255] width 0 height 8
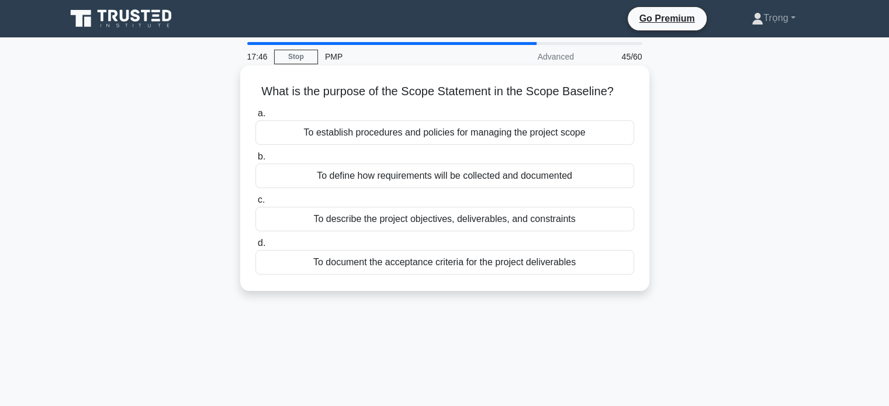
click at [489, 224] on div "To describe the project objectives, deliverables, and constraints" at bounding box center [445, 219] width 379 height 25
click at [256, 204] on input "c. To describe the project objectives, deliverables, and constraints" at bounding box center [256, 200] width 0 height 8
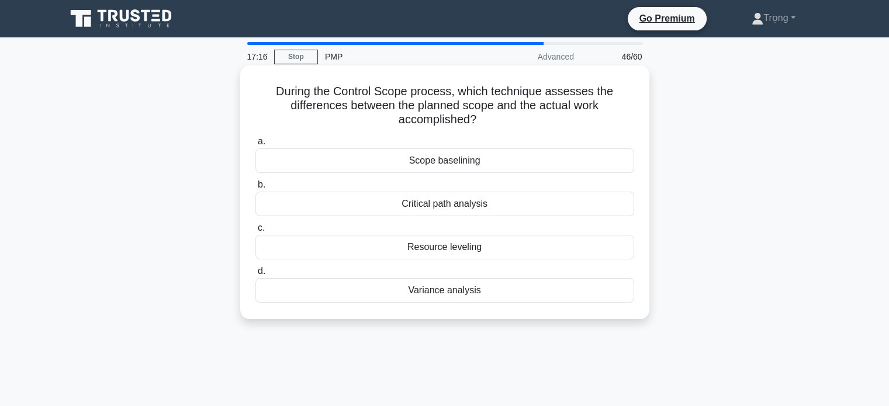
click at [480, 292] on div "Variance analysis" at bounding box center [445, 290] width 379 height 25
click at [256, 275] on input "d. Variance analysis" at bounding box center [256, 272] width 0 height 8
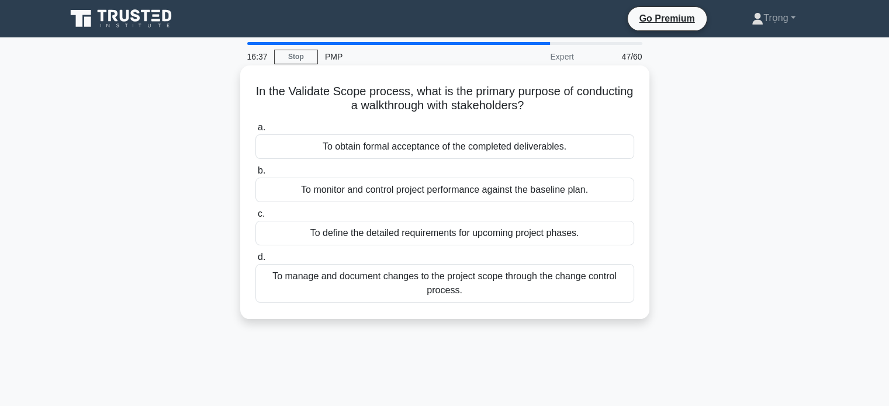
click at [529, 151] on div "To obtain formal acceptance of the completed deliverables." at bounding box center [445, 147] width 379 height 25
click at [256, 132] on input "a. To obtain formal acceptance of the completed deliverables." at bounding box center [256, 128] width 0 height 8
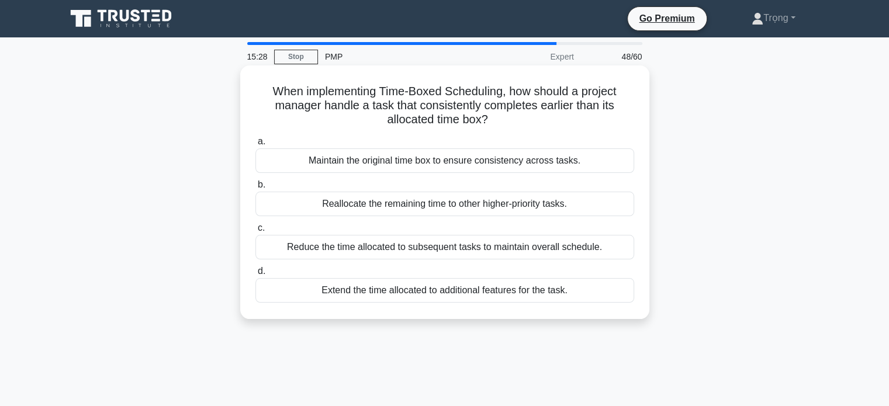
click at [475, 250] on div "Reduce the time allocated to subsequent tasks to maintain overall schedule." at bounding box center [445, 247] width 379 height 25
click at [256, 232] on input "c. Reduce the time allocated to subsequent tasks to maintain overall schedule." at bounding box center [256, 229] width 0 height 8
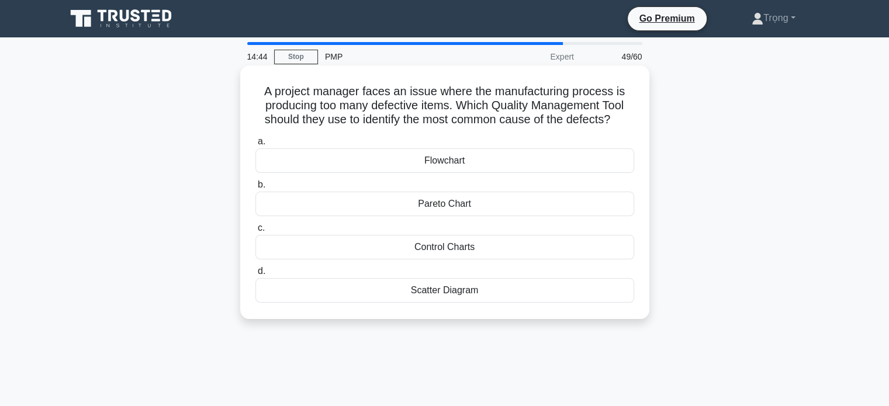
click at [467, 206] on div "Pareto Chart" at bounding box center [445, 204] width 379 height 25
click at [256, 189] on input "b. Pareto Chart" at bounding box center [256, 185] width 0 height 8
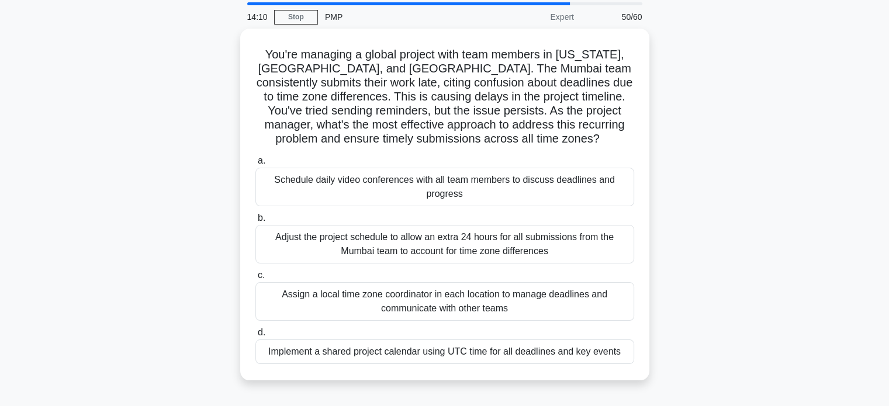
scroll to position [46, 0]
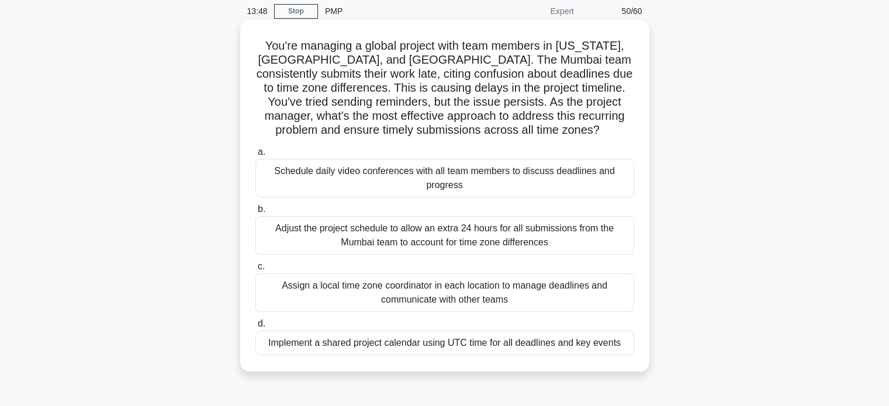
click at [480, 346] on div "Implement a shared project calendar using UTC time for all deadlines and key ev…" at bounding box center [445, 343] width 379 height 25
click at [256, 328] on input "d. Implement a shared project calendar using UTC time for all deadlines and key…" at bounding box center [256, 324] width 0 height 8
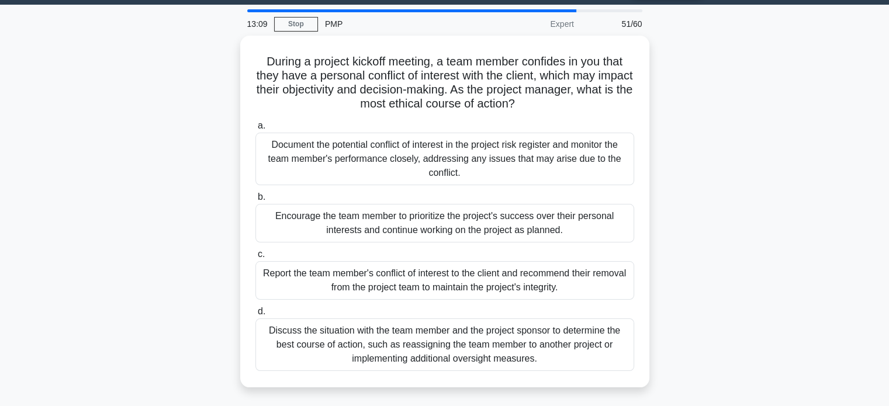
scroll to position [39, 0]
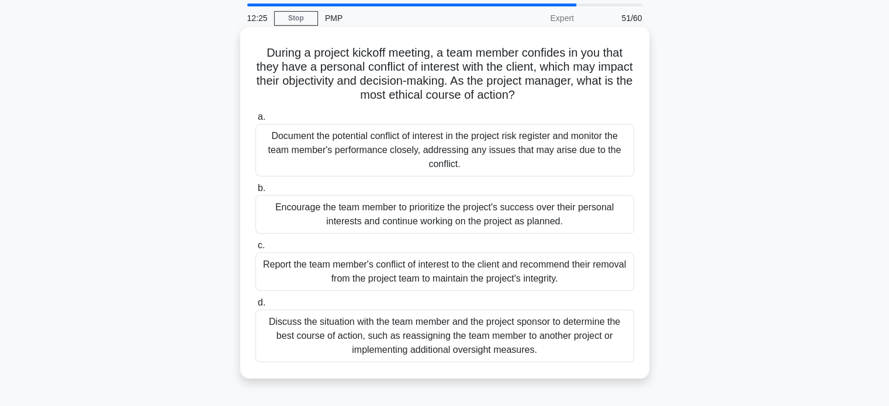
click at [520, 156] on div "Document the potential conflict of interest in the project risk register and mo…" at bounding box center [445, 150] width 379 height 53
click at [256, 121] on input "a. Document the potential conflict of interest in the project risk register and…" at bounding box center [256, 117] width 0 height 8
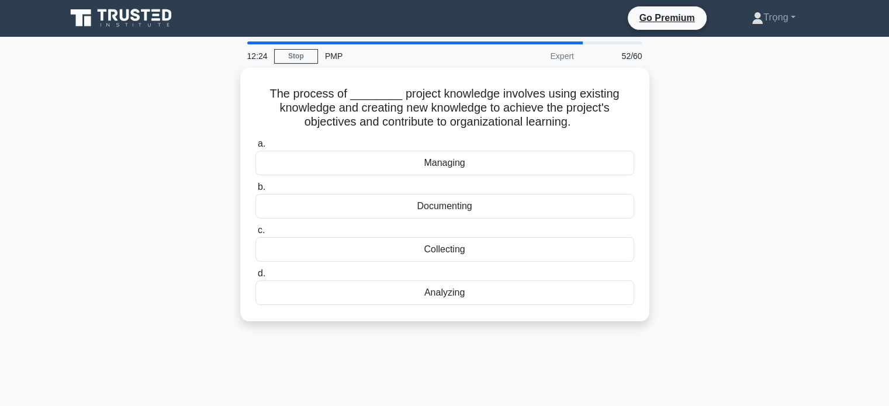
scroll to position [0, 0]
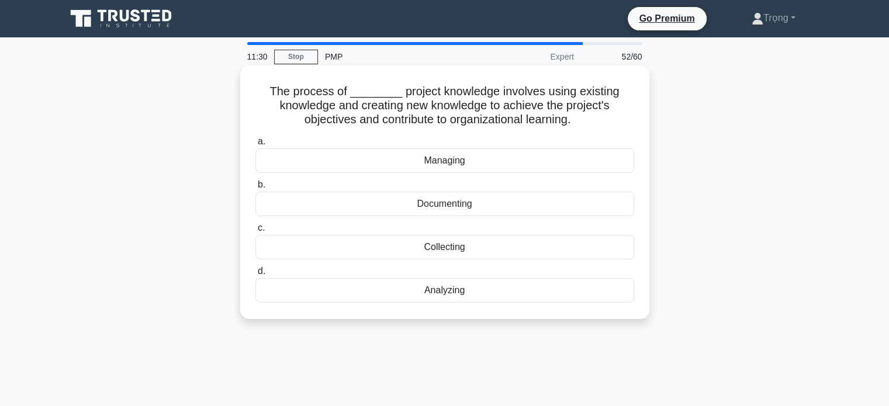
click at [470, 295] on div "Analyzing" at bounding box center [445, 290] width 379 height 25
click at [256, 275] on input "d. Analyzing" at bounding box center [256, 272] width 0 height 8
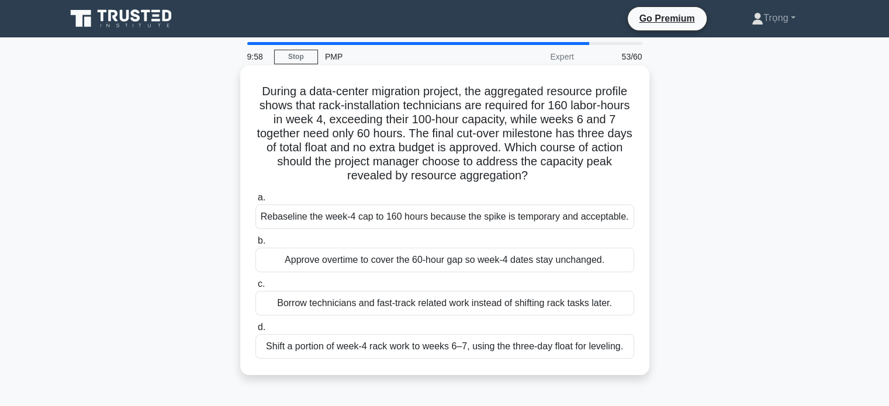
click at [609, 350] on div "Shift a portion of week-4 rack work to weeks 6–7, using the three-day float for…" at bounding box center [445, 347] width 379 height 25
click at [256, 332] on input "d. Shift a portion of week-4 rack work to weeks 6–7, using the three-day float …" at bounding box center [256, 328] width 0 height 8
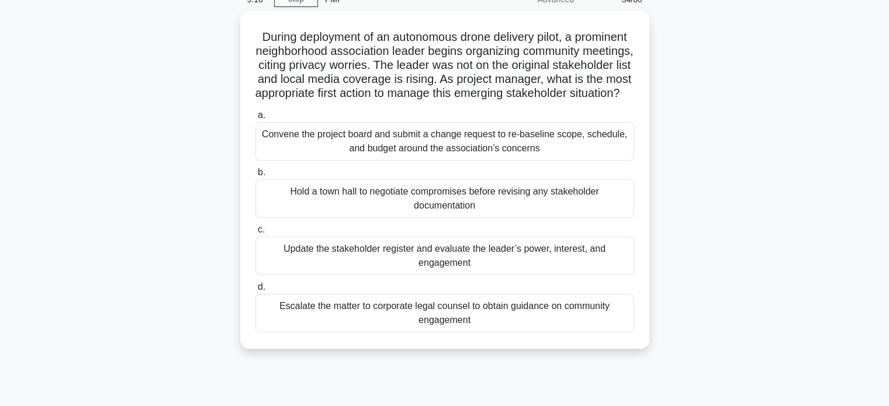
scroll to position [74, 0]
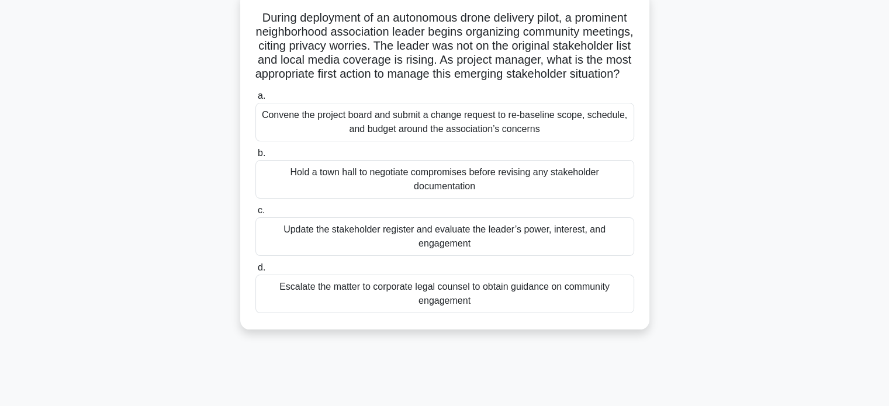
click at [561, 256] on div "Update the stakeholder register and evaluate the leader’s power, interest, and …" at bounding box center [445, 237] width 379 height 39
click at [256, 215] on input "c. Update the stakeholder register and evaluate the leader’s power, interest, a…" at bounding box center [256, 211] width 0 height 8
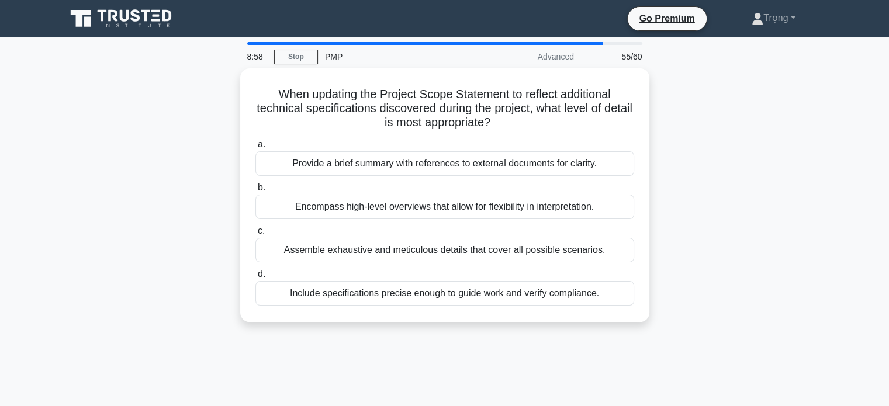
scroll to position [2, 0]
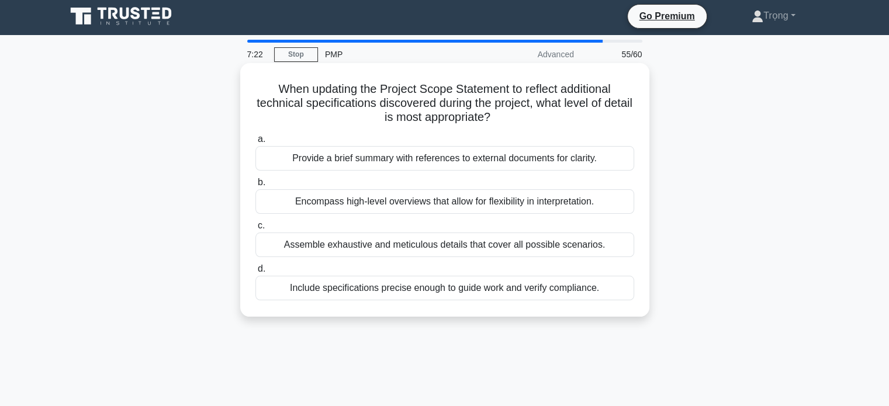
click at [554, 291] on div "Include specifications precise enough to guide work and verify compliance." at bounding box center [445, 288] width 379 height 25
click at [256, 273] on input "d. Include specifications precise enough to guide work and verify compliance." at bounding box center [256, 270] width 0 height 8
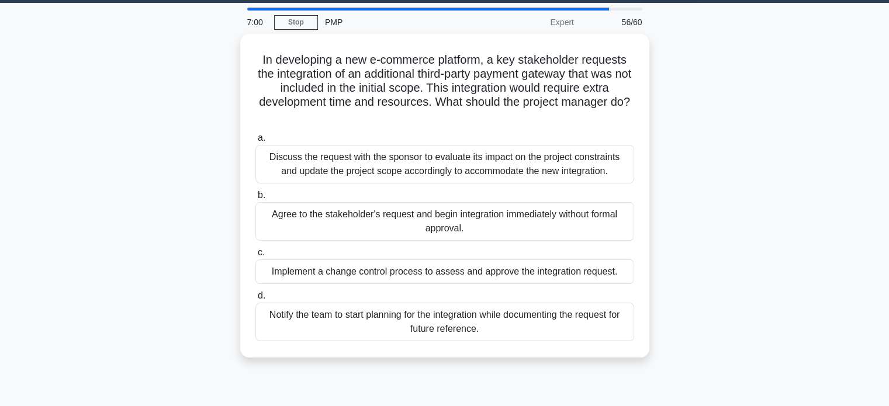
scroll to position [49, 0]
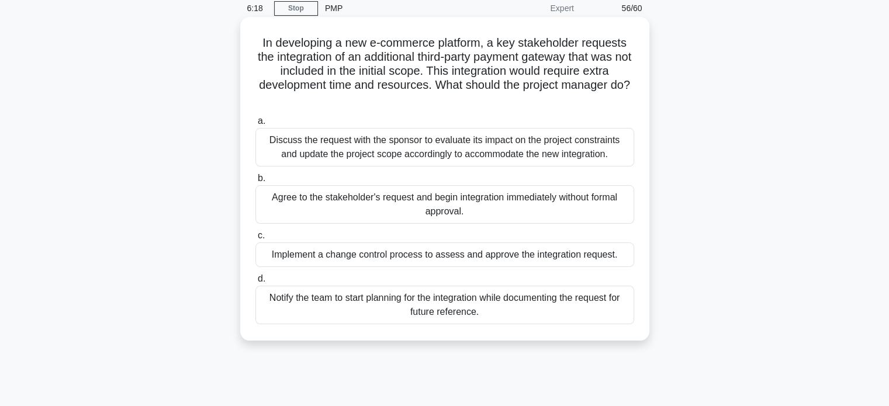
click at [584, 256] on div "Implement a change control process to assess and approve the integration reques…" at bounding box center [445, 255] width 379 height 25
click at [256, 240] on input "c. Implement a change control process to assess and approve the integration req…" at bounding box center [256, 236] width 0 height 8
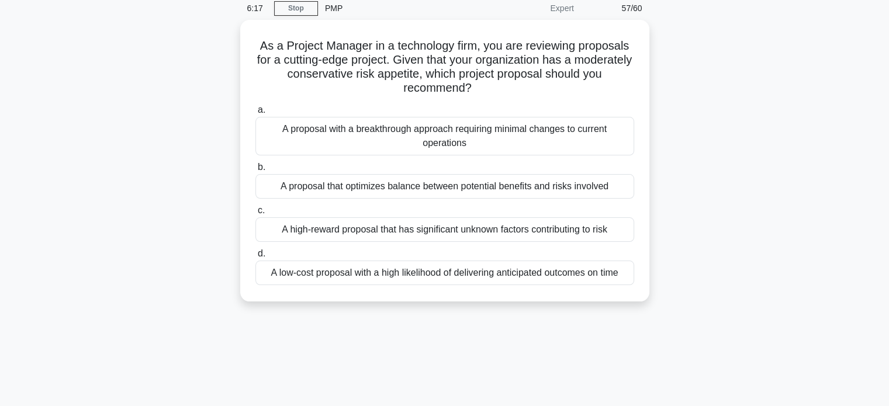
scroll to position [0, 0]
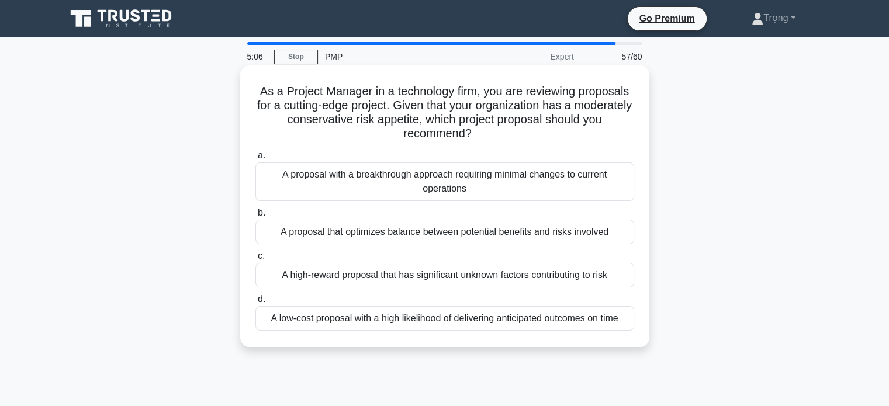
click at [599, 236] on div "A proposal that optimizes balance between potential benefits and risks involved" at bounding box center [445, 232] width 379 height 25
click at [256, 217] on input "b. A proposal that optimizes balance between potential benefits and risks invol…" at bounding box center [256, 213] width 0 height 8
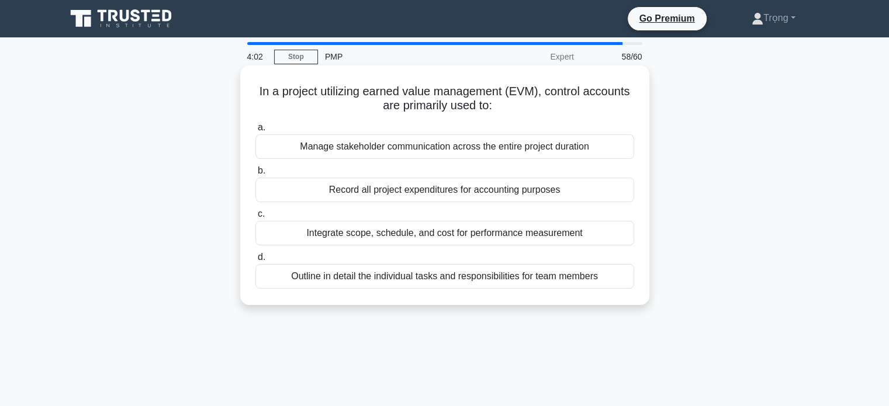
click at [566, 236] on div "Integrate scope, schedule, and cost for performance measurement" at bounding box center [445, 233] width 379 height 25
click at [256, 218] on input "c. Integrate scope, schedule, and cost for performance measurement" at bounding box center [256, 215] width 0 height 8
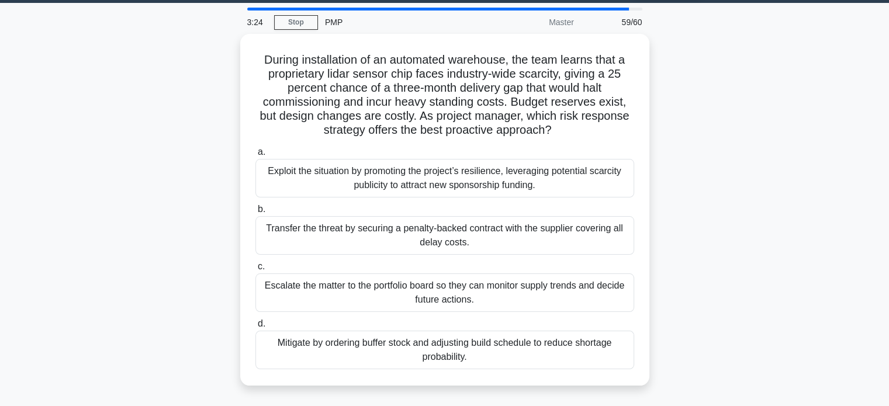
scroll to position [58, 0]
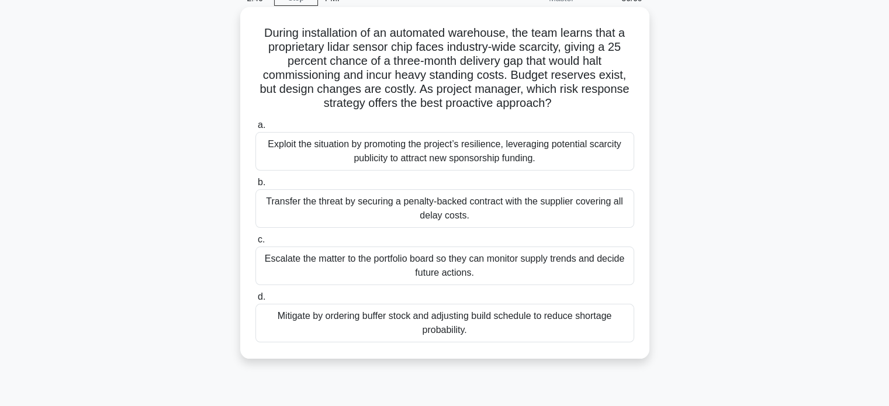
click at [561, 327] on div "Mitigate by ordering buffer stock and adjusting build schedule to reduce shorta…" at bounding box center [445, 323] width 379 height 39
click at [256, 301] on input "d. Mitigate by ordering buffer stock and adjusting build schedule to reduce sho…" at bounding box center [256, 298] width 0 height 8
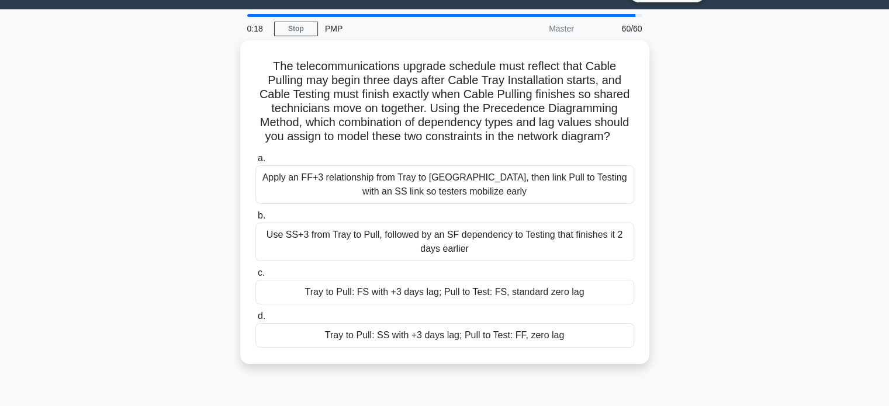
scroll to position [28, 0]
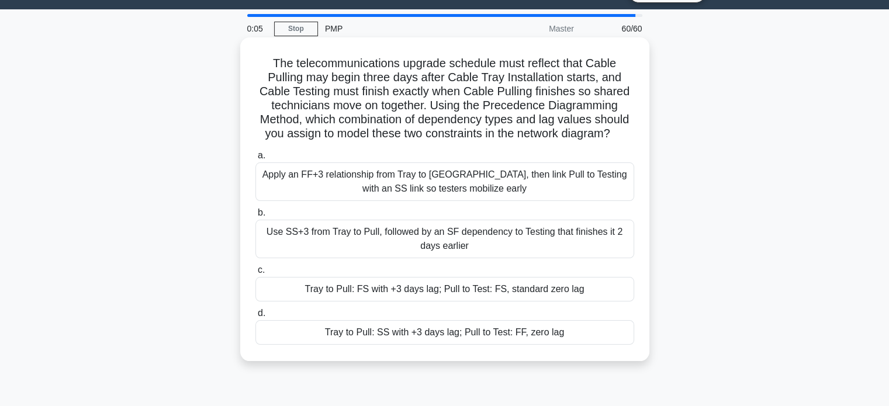
click at [478, 292] on div "Tray to Pull: FS with +3 days lag; Pull to Test: FS, standard zero lag" at bounding box center [445, 289] width 379 height 25
click at [256, 274] on input "c. Tray to Pull: FS with +3 days lag; Pull to Test: FS, standard zero lag" at bounding box center [256, 271] width 0 height 8
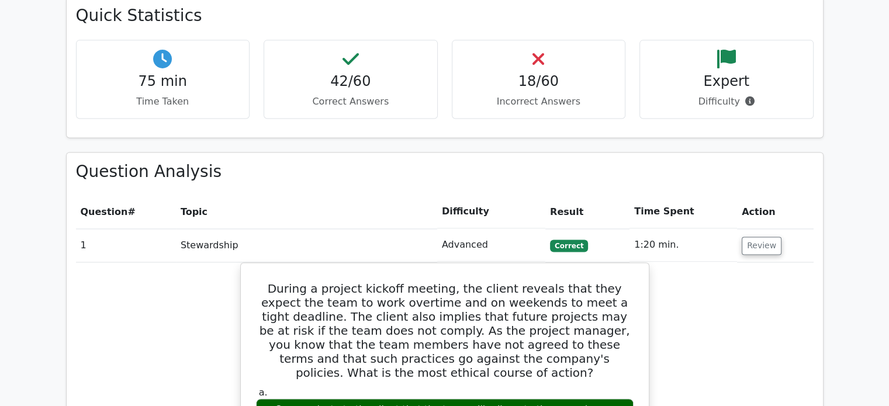
scroll to position [1611, 0]
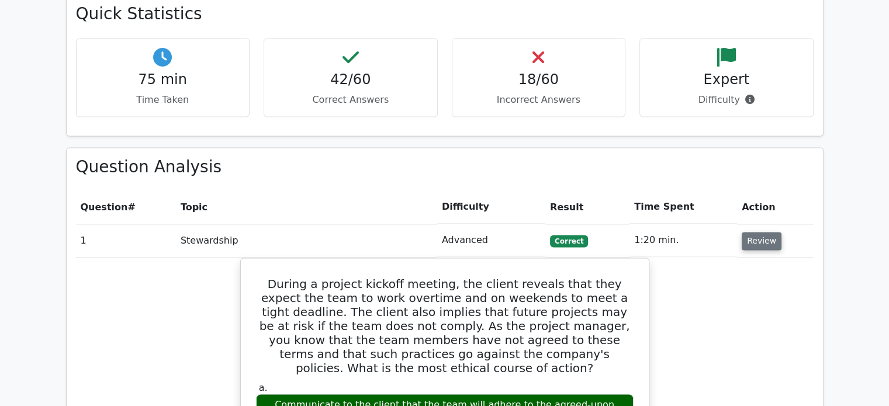
click at [763, 232] on button "Review" at bounding box center [762, 241] width 40 height 18
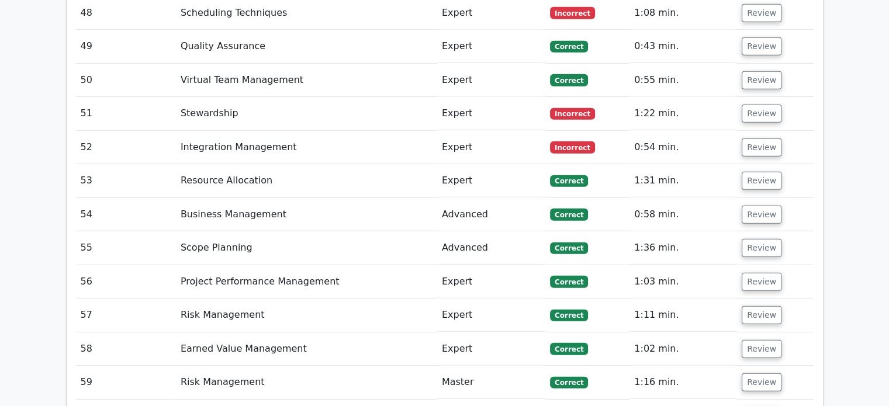
scroll to position [3566, 0]
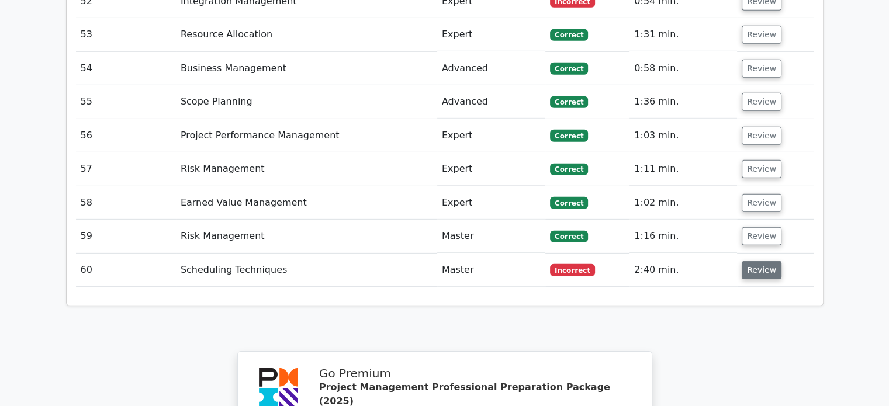
click at [758, 261] on button "Review" at bounding box center [762, 270] width 40 height 18
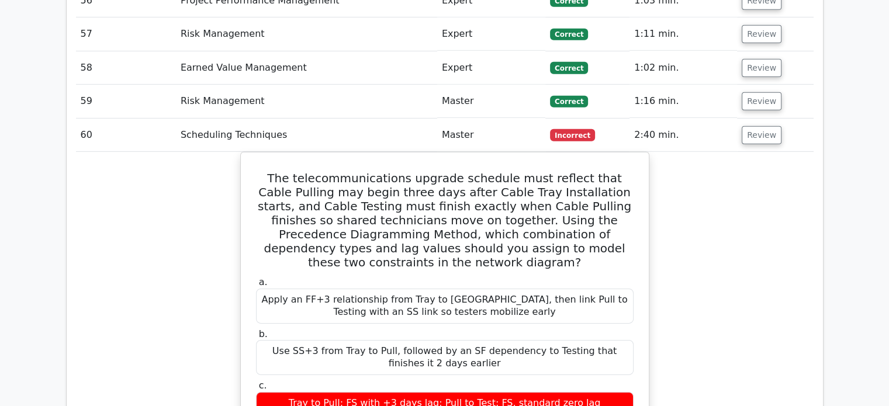
scroll to position [3709, 0]
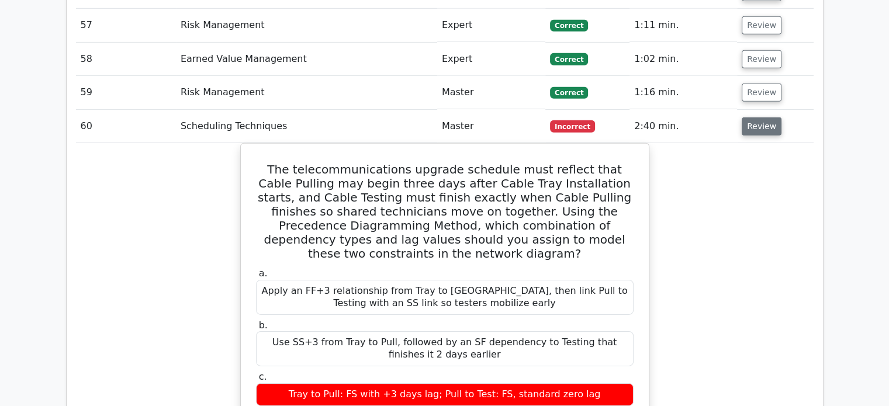
click at [758, 118] on button "Review" at bounding box center [762, 127] width 40 height 18
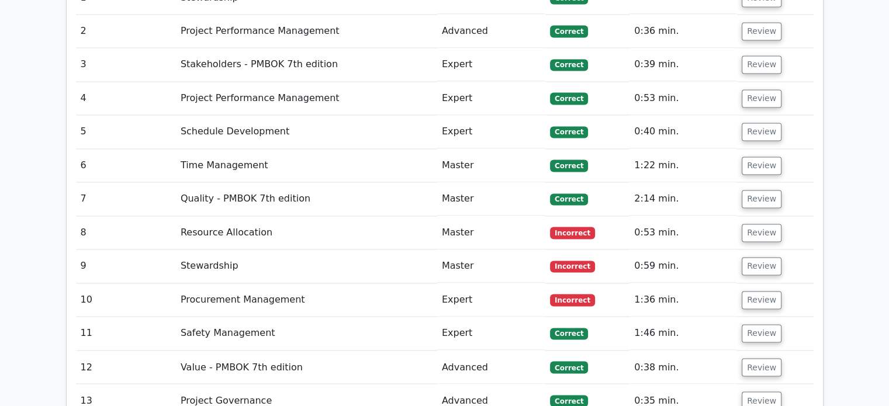
scroll to position [1892, 0]
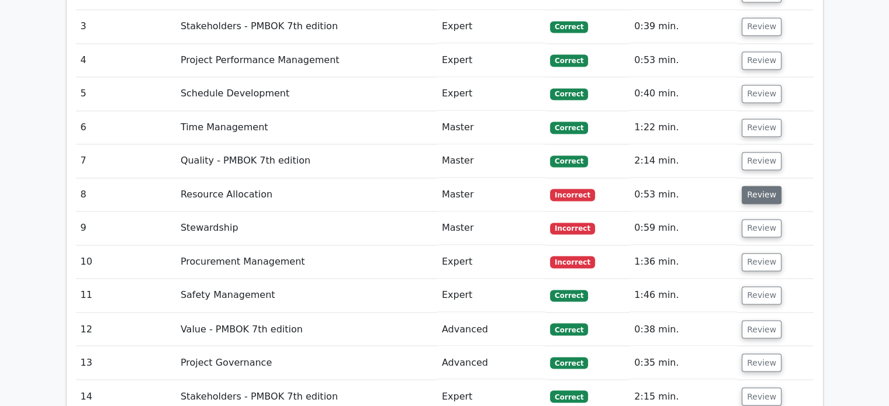
click at [760, 186] on button "Review" at bounding box center [762, 195] width 40 height 18
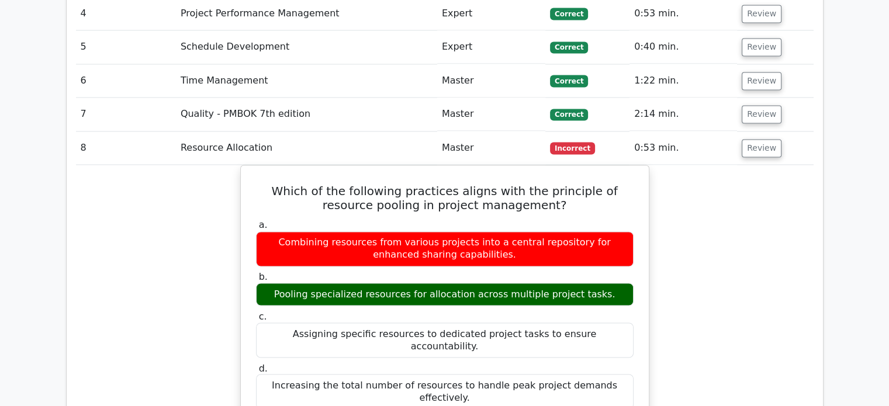
scroll to position [1956, 0]
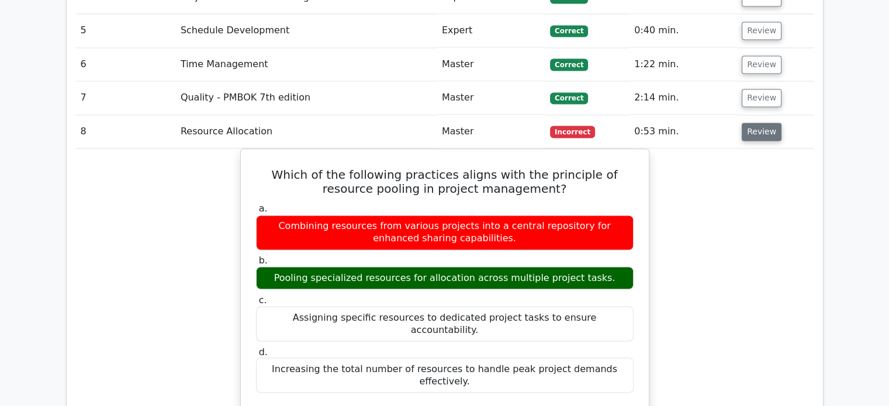
click at [762, 123] on button "Review" at bounding box center [762, 132] width 40 height 18
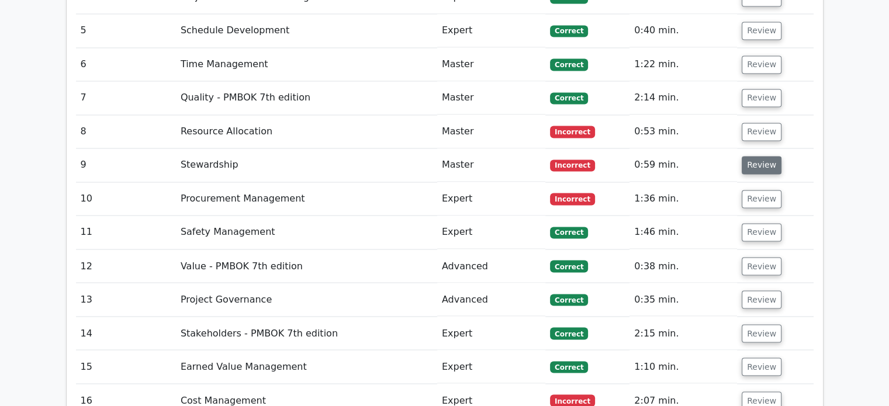
click at [759, 156] on button "Review" at bounding box center [762, 165] width 40 height 18
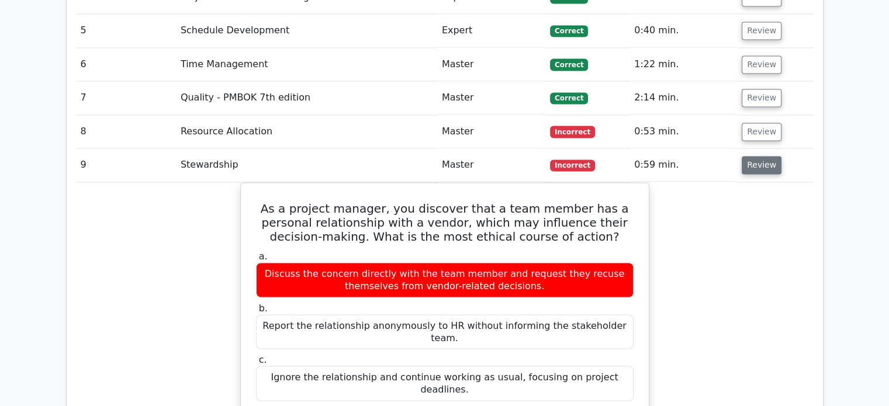
click at [759, 156] on button "Review" at bounding box center [762, 165] width 40 height 18
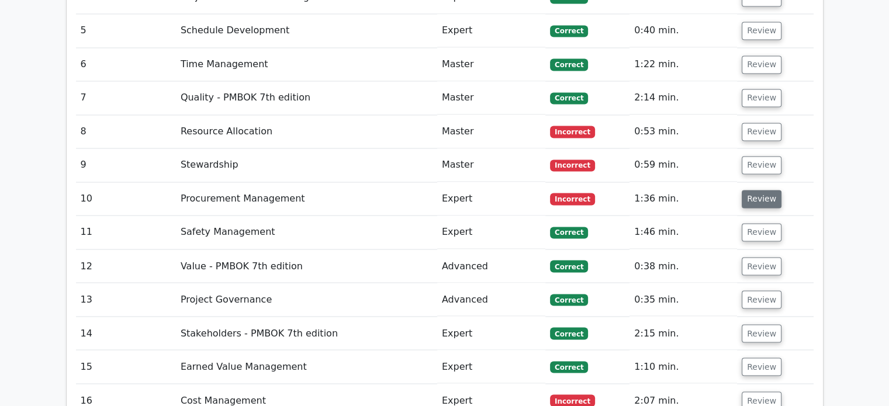
click at [760, 190] on button "Review" at bounding box center [762, 199] width 40 height 18
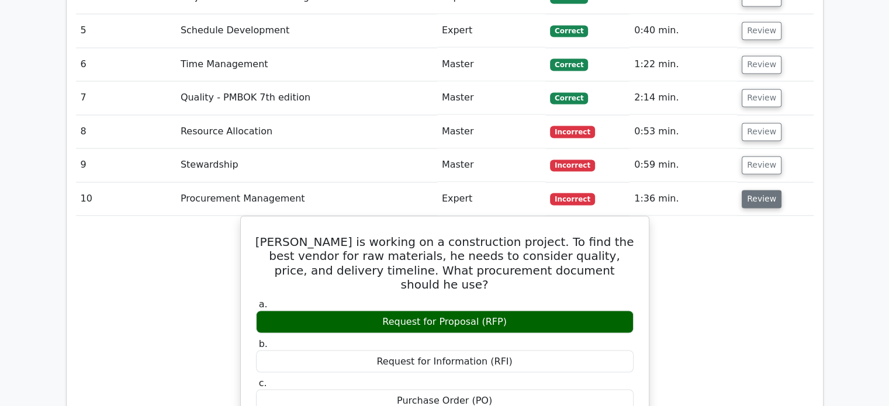
click at [760, 190] on button "Review" at bounding box center [762, 199] width 40 height 18
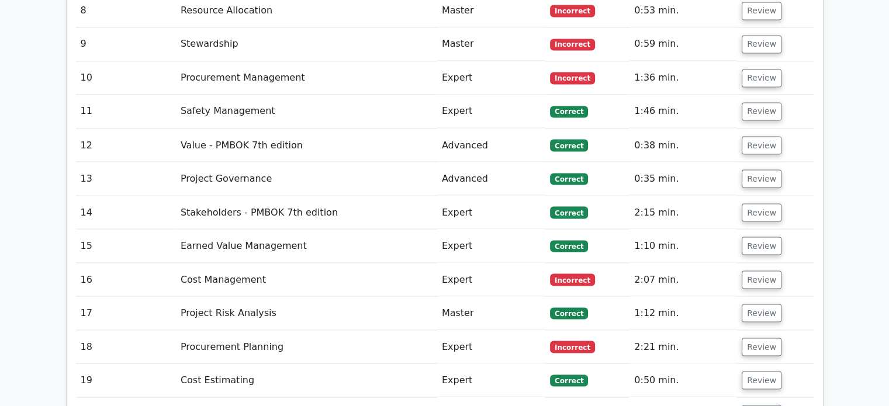
scroll to position [2080, 0]
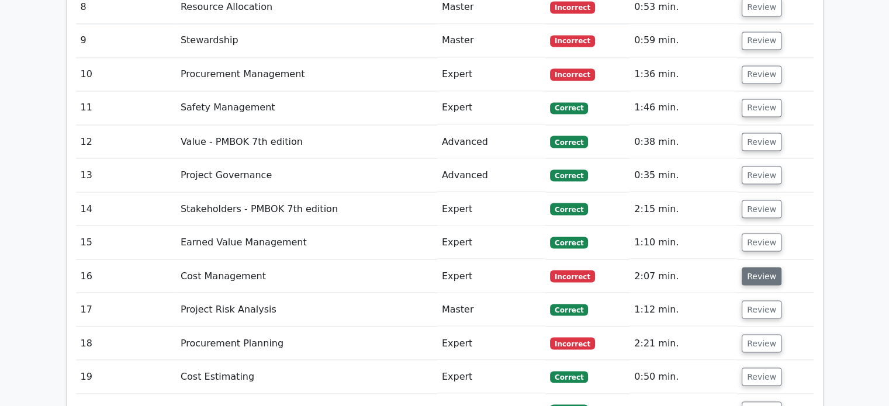
click at [765, 267] on button "Review" at bounding box center [762, 276] width 40 height 18
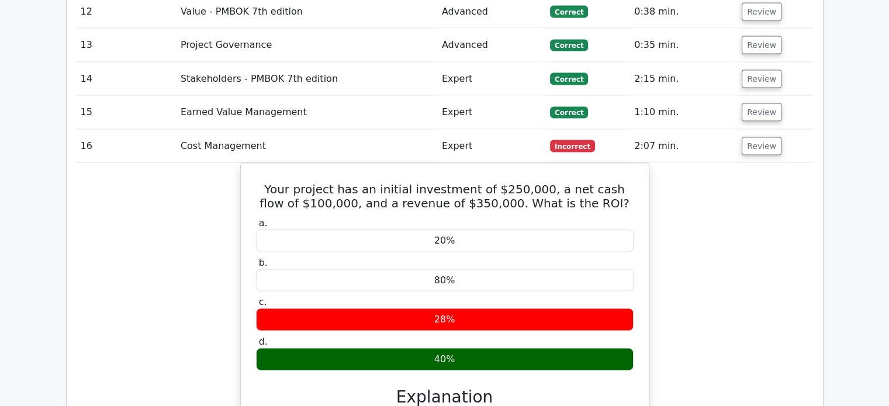
scroll to position [2233, 0]
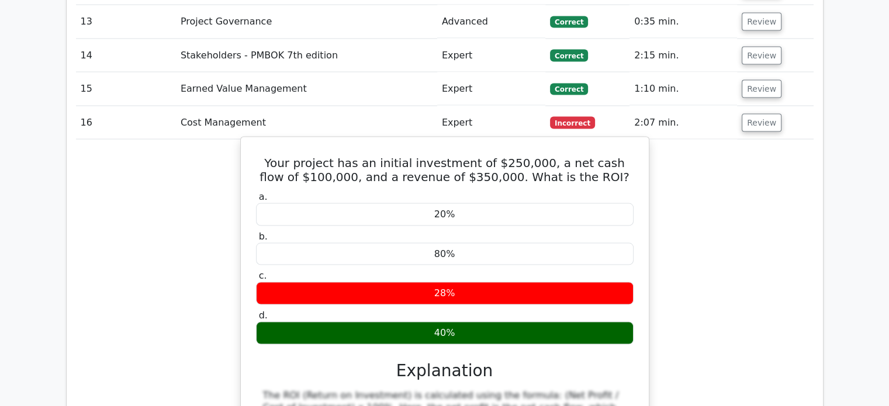
drag, startPoint x: 264, startPoint y: 102, endPoint x: 466, endPoint y: 274, distance: 264.6
click at [466, 274] on div "Your project has an initial investment of $250,000, a net cash flow of $100,000…" at bounding box center [445, 352] width 399 height 421
copy div "Your project has an initial investment of $250,000, a net cash flow of $100,000…"
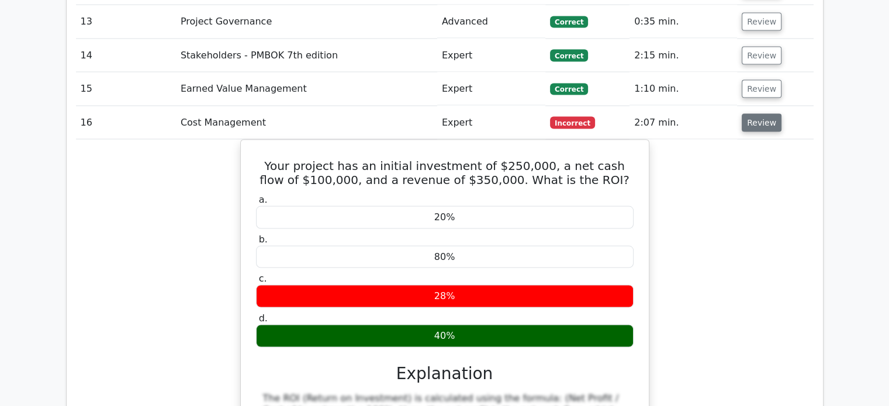
click at [759, 114] on button "Review" at bounding box center [762, 123] width 40 height 18
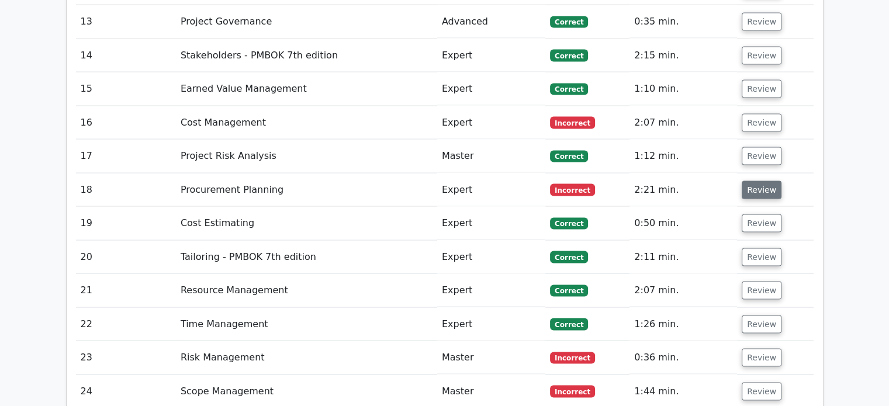
click at [753, 181] on button "Review" at bounding box center [762, 190] width 40 height 18
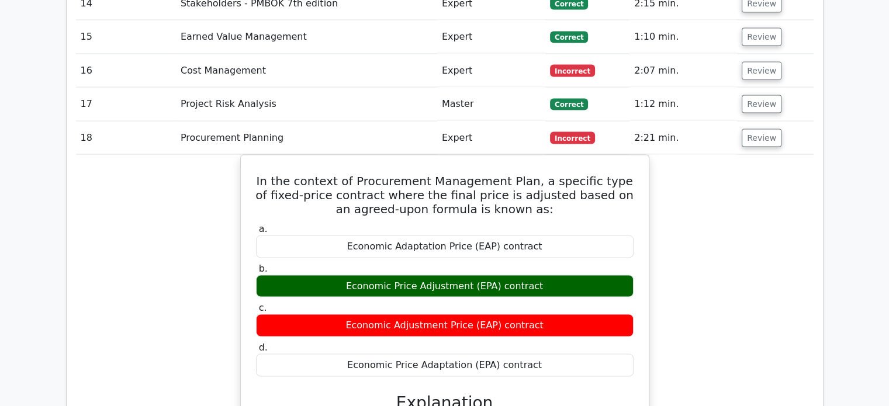
scroll to position [2282, 0]
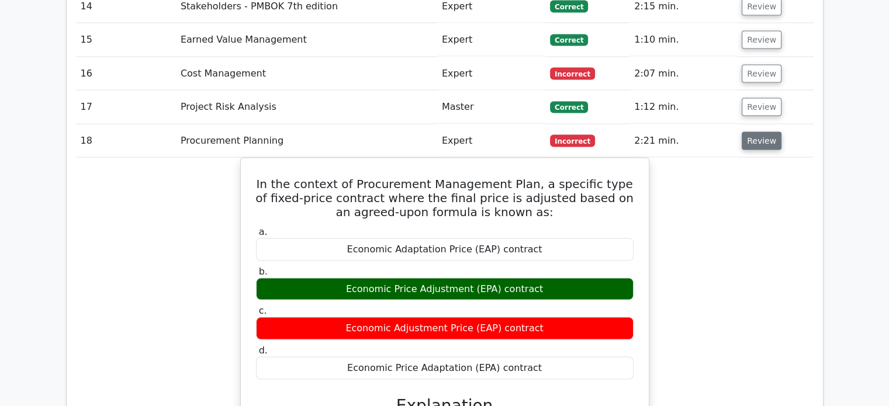
click at [755, 132] on button "Review" at bounding box center [762, 141] width 40 height 18
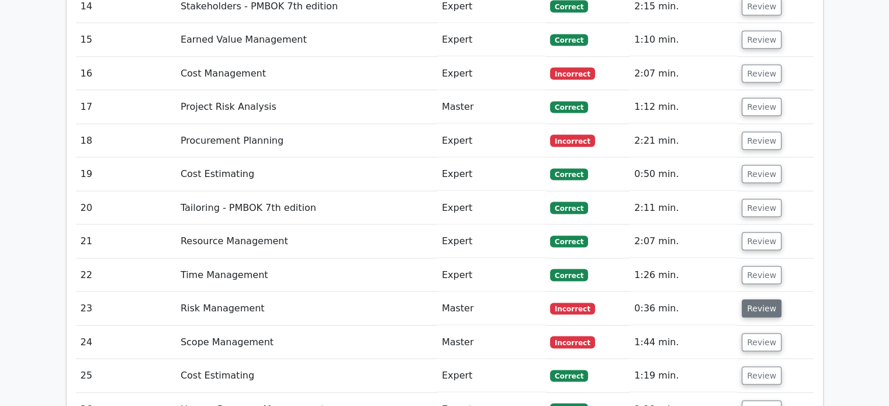
click at [761, 300] on button "Review" at bounding box center [762, 309] width 40 height 18
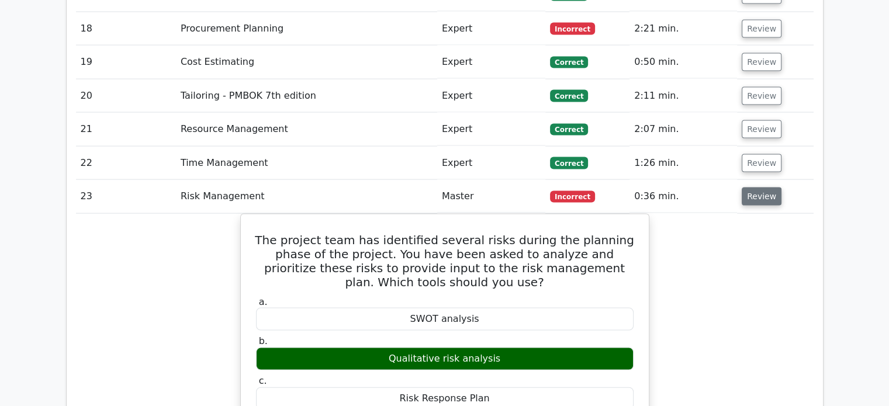
scroll to position [2454, 0]
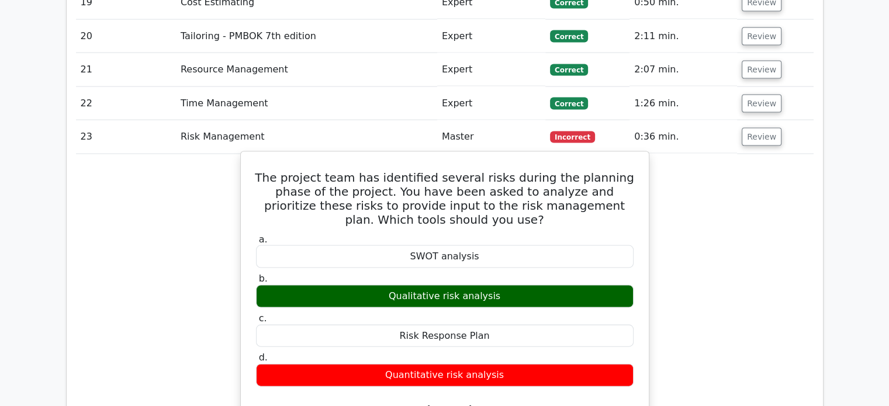
drag, startPoint x: 256, startPoint y: 113, endPoint x: 511, endPoint y: 313, distance: 323.2
click at [511, 313] on div "The project team has identified several risks during the planning phase of the …" at bounding box center [445, 395] width 399 height 477
copy div "The project team has identified several risks during the planning phase of the …"
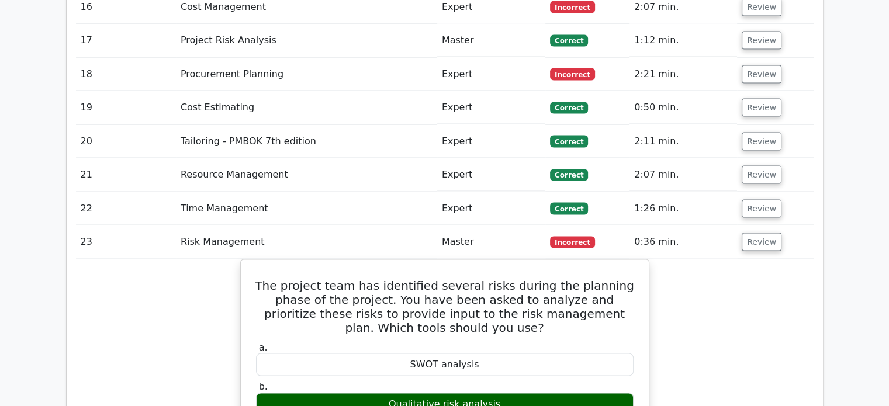
scroll to position [2347, 0]
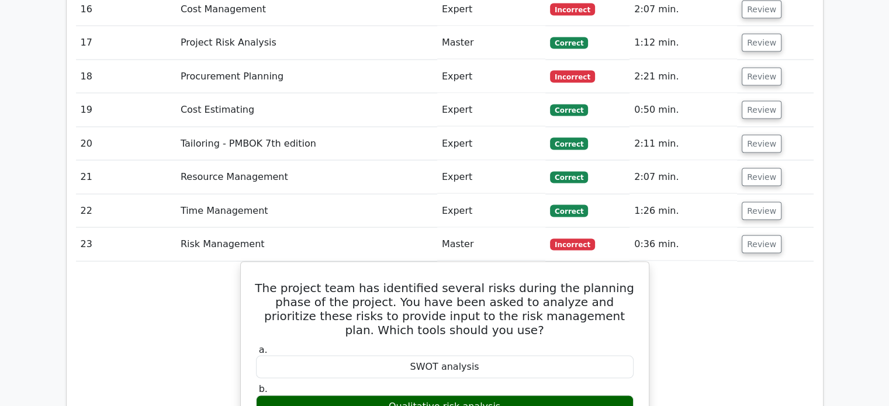
click at [757, 236] on button "Review" at bounding box center [762, 245] width 40 height 18
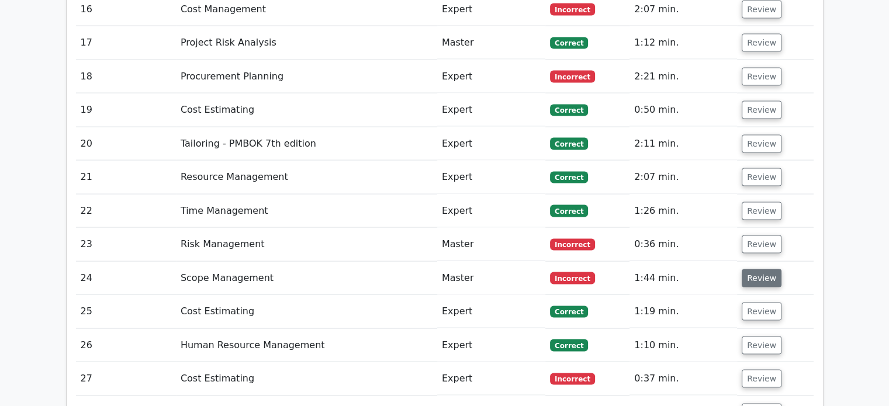
click at [760, 270] on button "Review" at bounding box center [762, 279] width 40 height 18
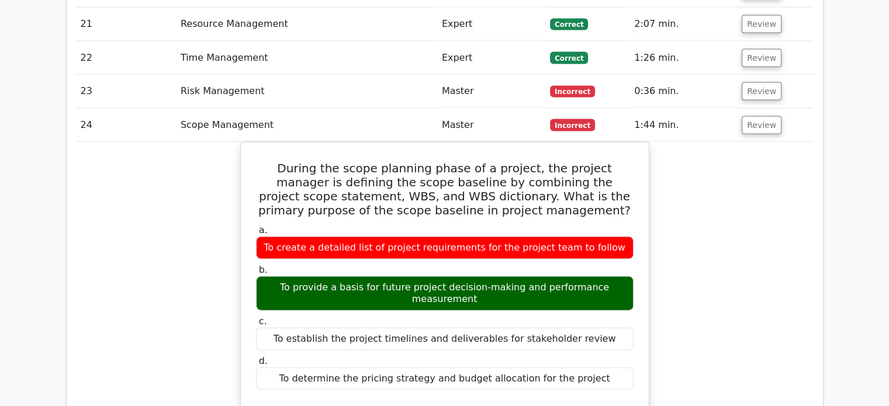
scroll to position [2509, 0]
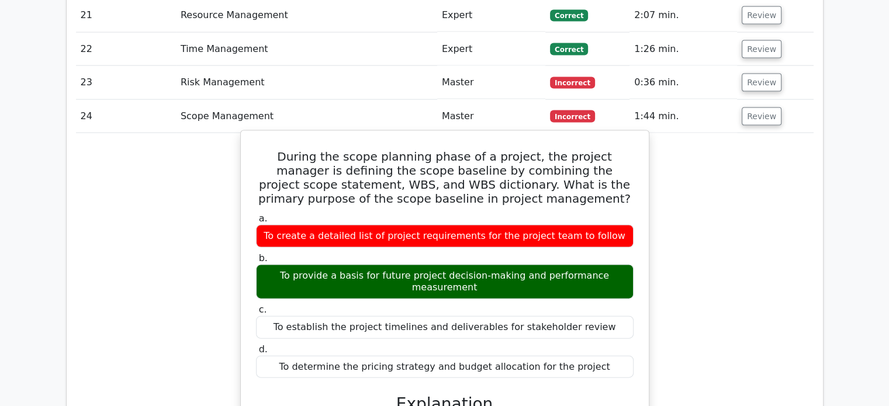
drag, startPoint x: 264, startPoint y: 94, endPoint x: 593, endPoint y: 299, distance: 387.5
click at [593, 299] on div "During the scope planning phase of a project, the project manager is defining t…" at bounding box center [445, 411] width 399 height 550
copy div "During the scope planning phase of a project, the project manager is defining t…"
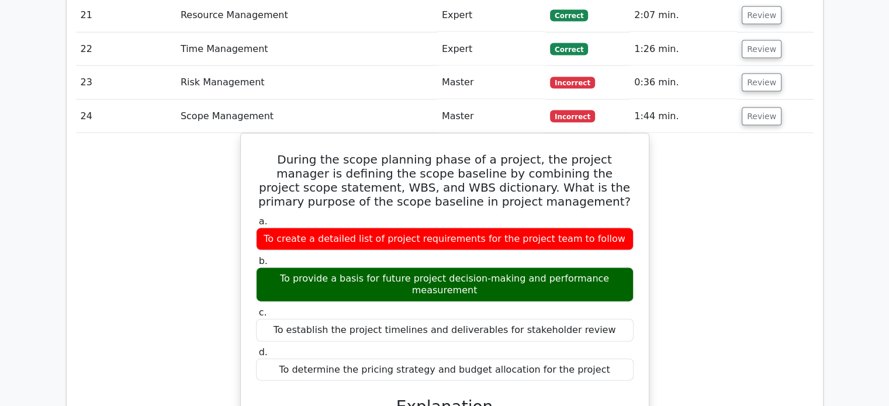
click at [764, 108] on button "Review" at bounding box center [762, 117] width 40 height 18
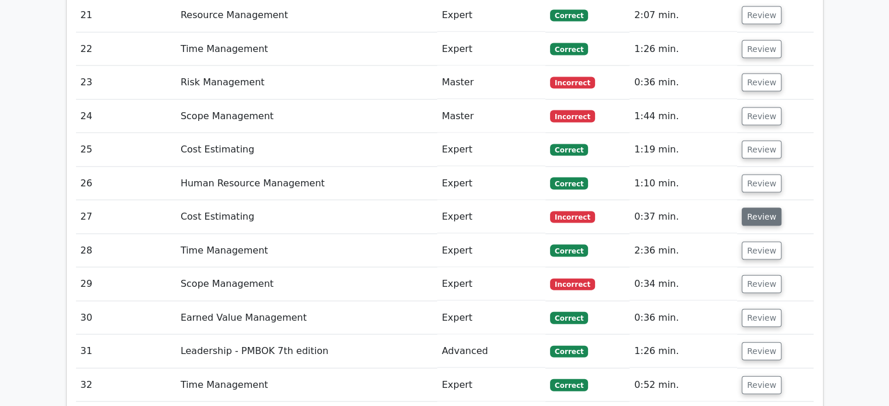
click at [761, 208] on button "Review" at bounding box center [762, 217] width 40 height 18
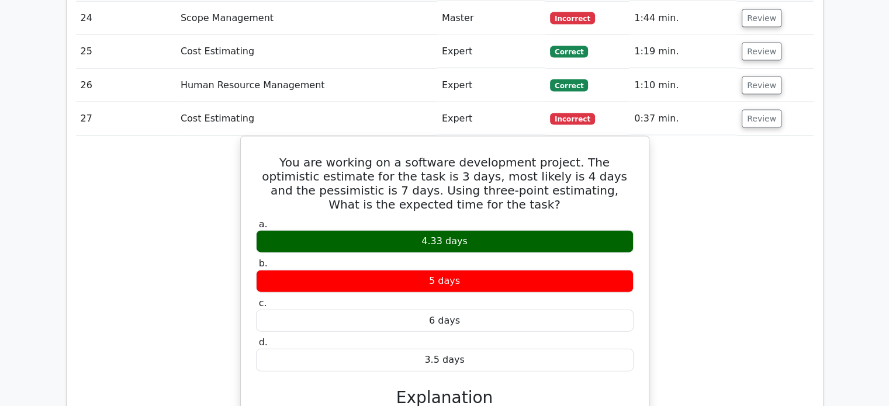
scroll to position [2617, 0]
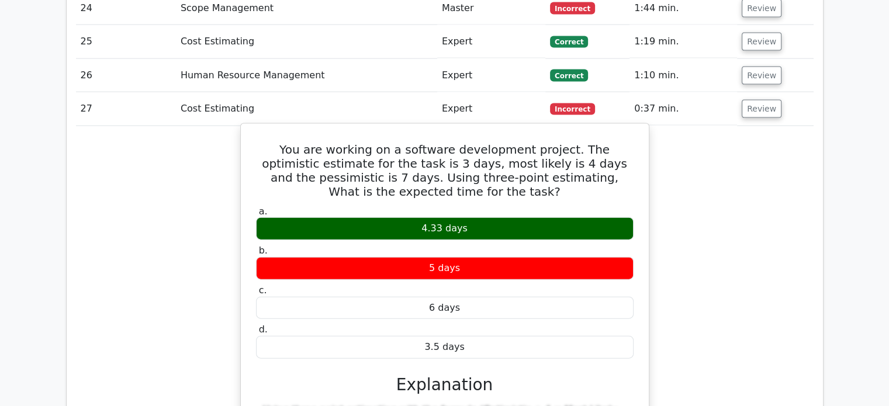
drag, startPoint x: 269, startPoint y: 86, endPoint x: 470, endPoint y: 285, distance: 282.9
click at [470, 285] on div "You are working on a software development project. The optimistic estimate for …" at bounding box center [445, 353] width 399 height 449
copy div "You are working on a software development project. The optimistic estimate for …"
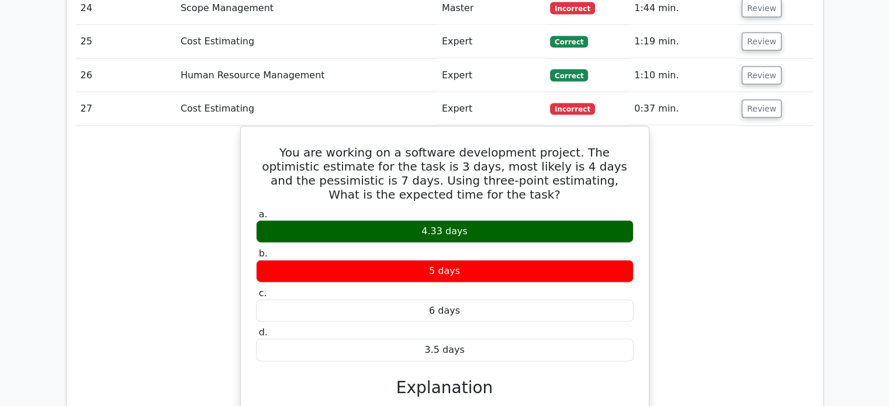
click at [785, 177] on div "You are working on a software development project. The optimistic estimate for …" at bounding box center [445, 363] width 738 height 474
click at [764, 100] on button "Review" at bounding box center [762, 109] width 40 height 18
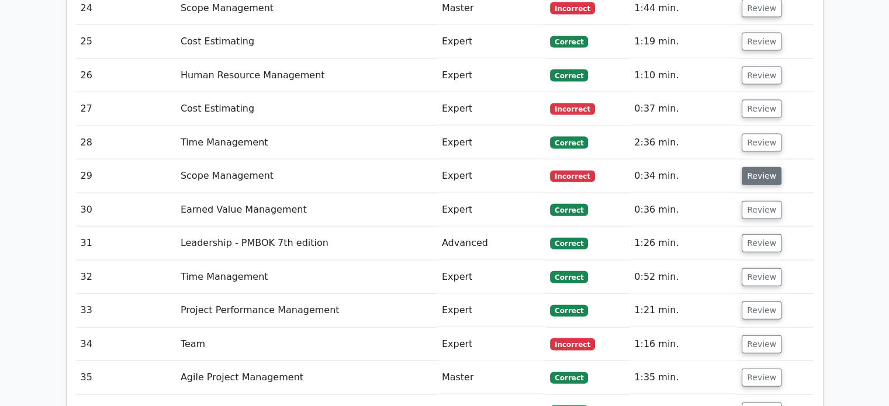
click at [761, 167] on button "Review" at bounding box center [762, 176] width 40 height 18
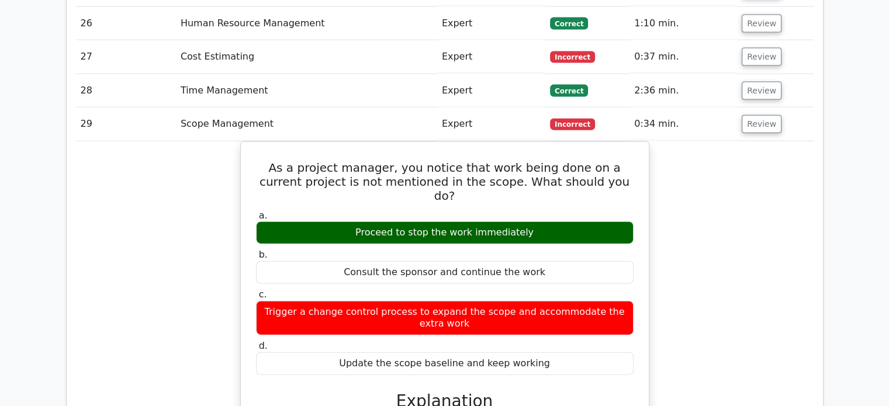
scroll to position [2677, 0]
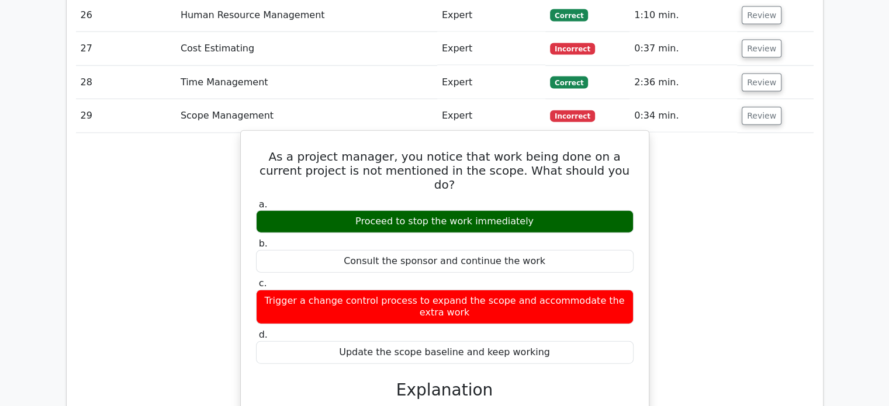
drag, startPoint x: 267, startPoint y: 94, endPoint x: 540, endPoint y: 277, distance: 329.3
click at [540, 277] on div "As a project manager, you notice that work being done on a current project is n…" at bounding box center [445, 343] width 399 height 415
copy div "As a project manager, you notice that work being done on a current project is n…"
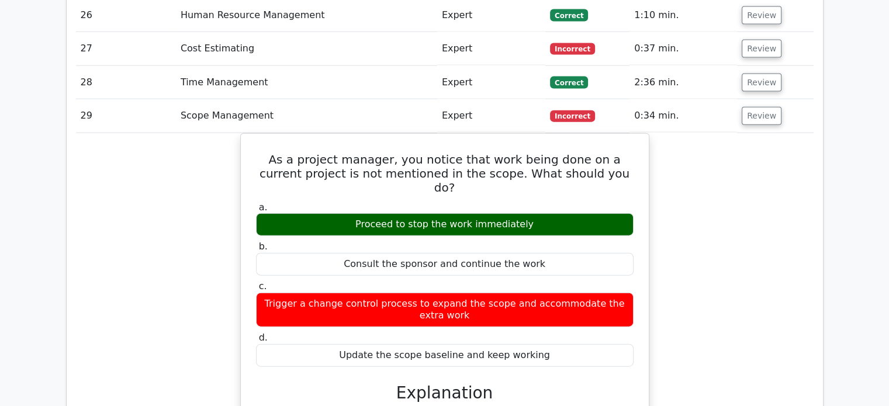
click at [716, 153] on div "As a project manager, you notice that work being done on a current project is n…" at bounding box center [445, 352] width 738 height 439
click at [762, 107] on button "Review" at bounding box center [762, 116] width 40 height 18
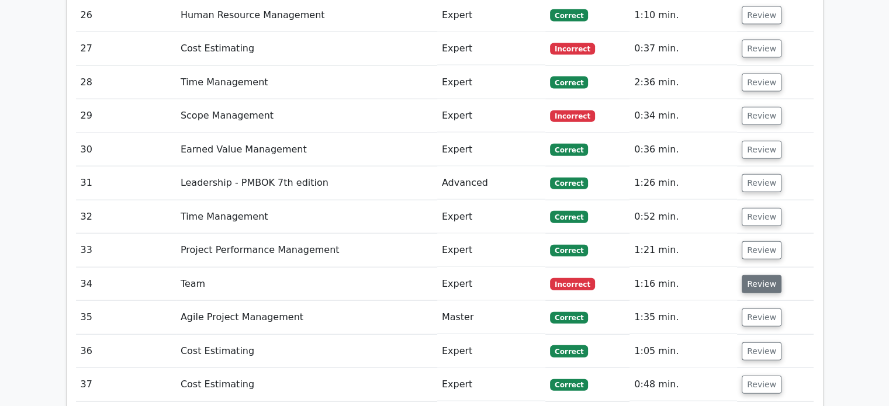
click at [754, 275] on button "Review" at bounding box center [762, 284] width 40 height 18
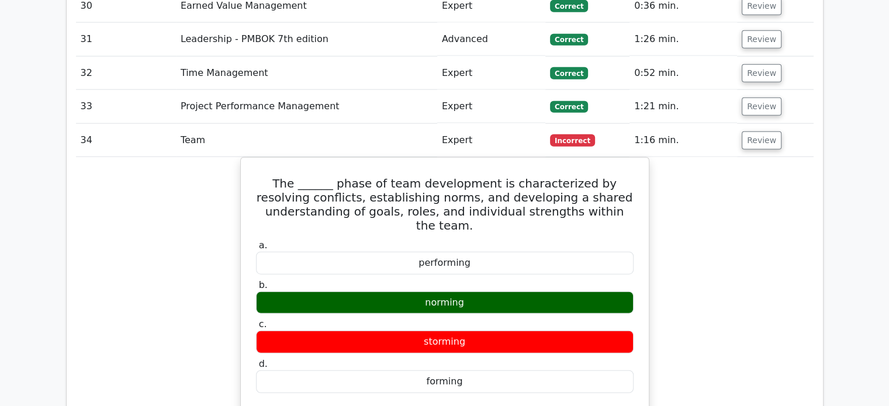
scroll to position [2837, 0]
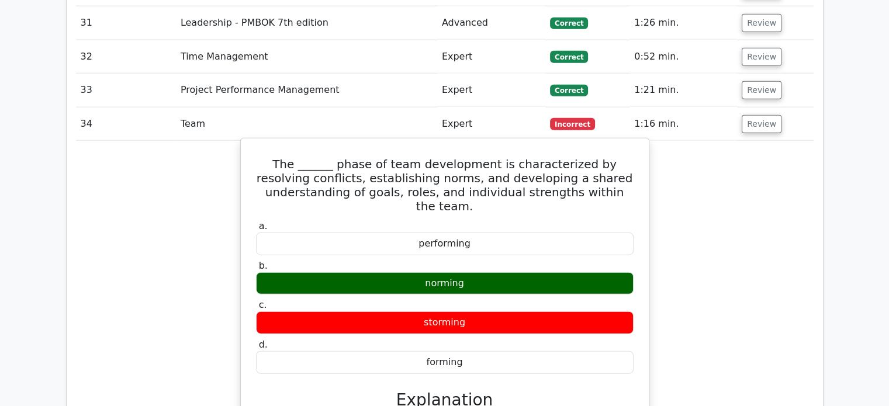
drag, startPoint x: 267, startPoint y: 98, endPoint x: 477, endPoint y: 288, distance: 283.2
click at [477, 288] on div "The ______ phase of team development is characterized by resolving conflicts, e…" at bounding box center [445, 367] width 399 height 449
copy div "The ______ phase of team development is characterized by resolving conflicts, e…"
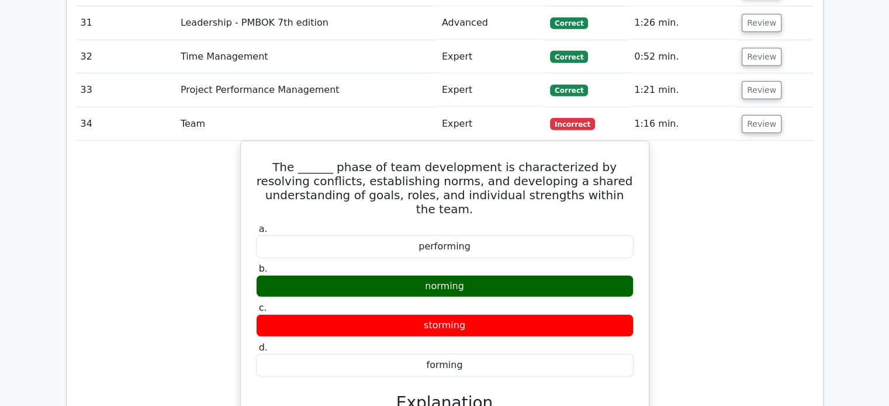
click at [736, 205] on div "The ______ phase of team development is characterized by resolving conflicts, e…" at bounding box center [445, 378] width 738 height 474
click at [758, 115] on button "Review" at bounding box center [762, 124] width 40 height 18
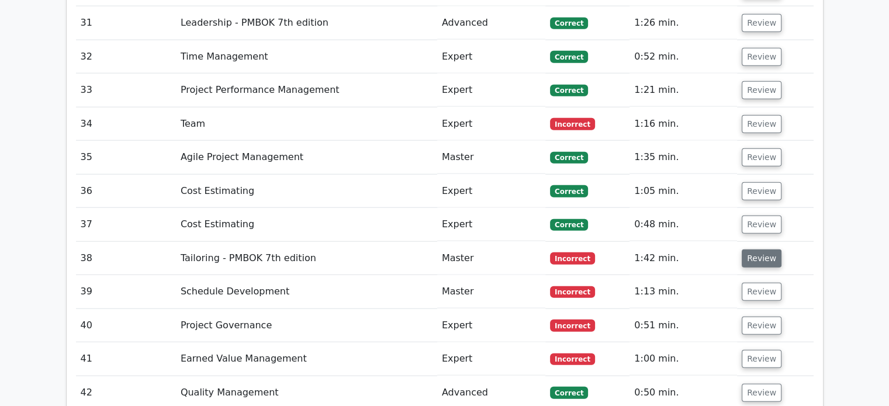
click at [761, 250] on button "Review" at bounding box center [762, 259] width 40 height 18
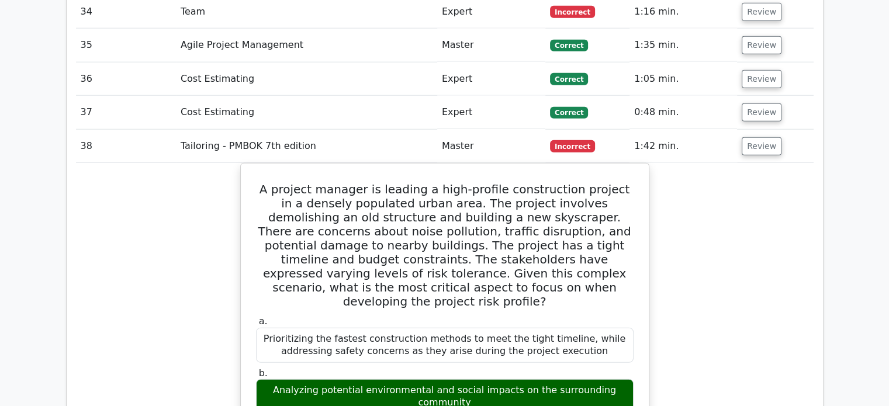
scroll to position [2923, 0]
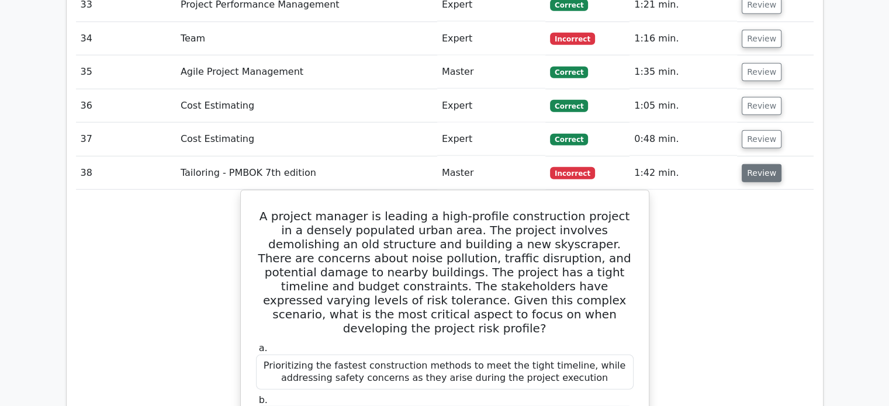
click at [753, 164] on button "Review" at bounding box center [762, 173] width 40 height 18
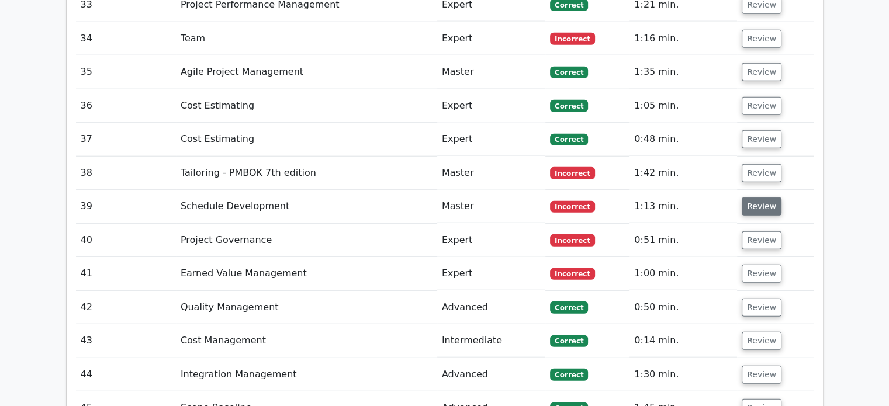
click at [758, 198] on button "Review" at bounding box center [762, 207] width 40 height 18
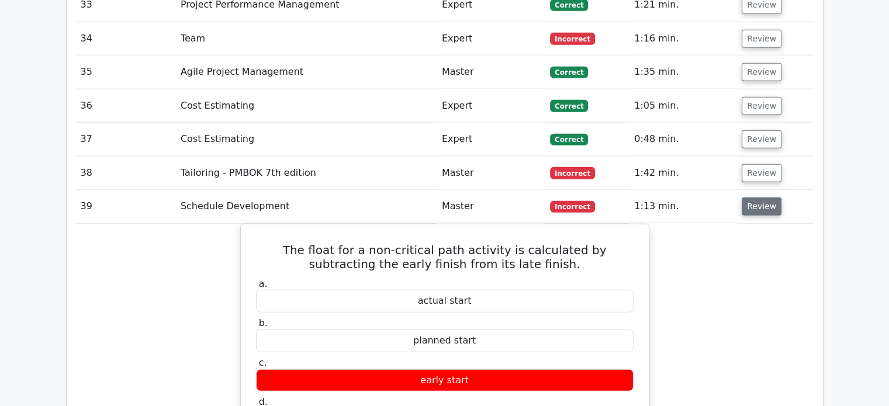
click at [758, 198] on button "Review" at bounding box center [762, 207] width 40 height 18
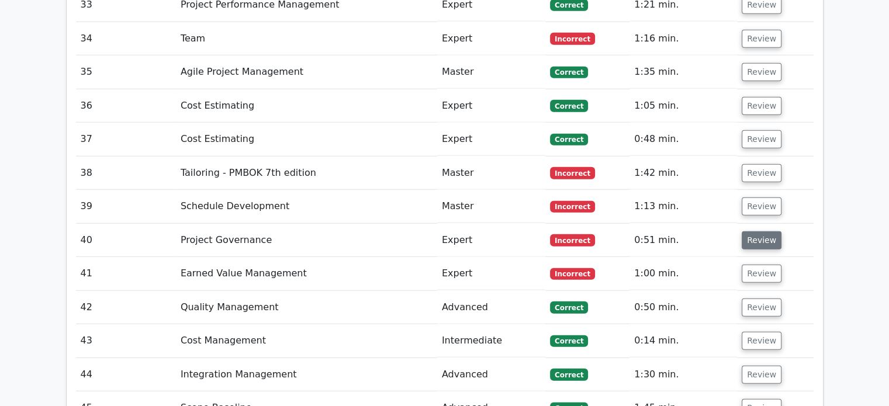
click at [762, 232] on button "Review" at bounding box center [762, 241] width 40 height 18
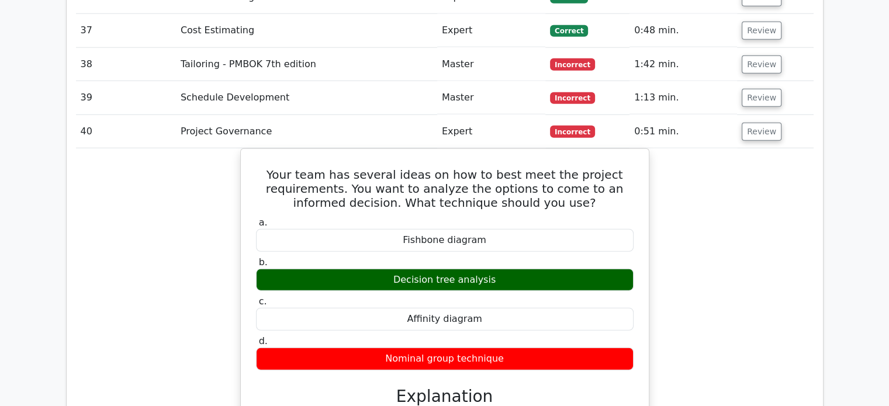
scroll to position [3038, 0]
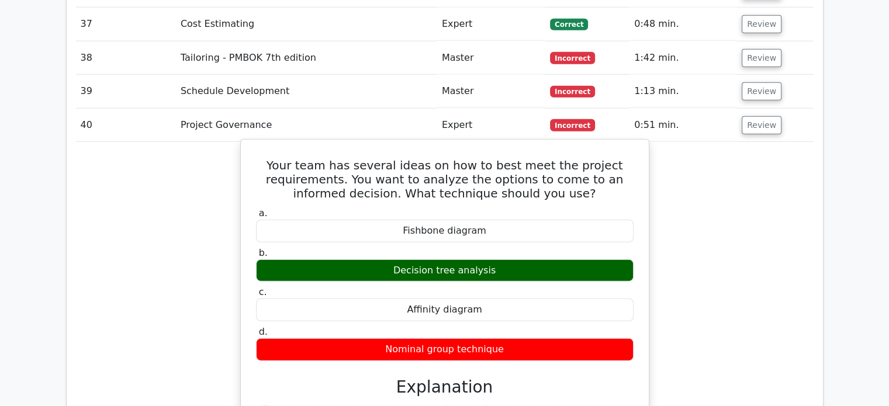
drag, startPoint x: 285, startPoint y: 99, endPoint x: 514, endPoint y: 289, distance: 297.4
click at [514, 289] on div "Your team has several ideas on how to best meet the project requirements. You w…" at bounding box center [445, 381] width 399 height 475
copy div "Your team has several ideas on how to best meet the project requirements. You w…"
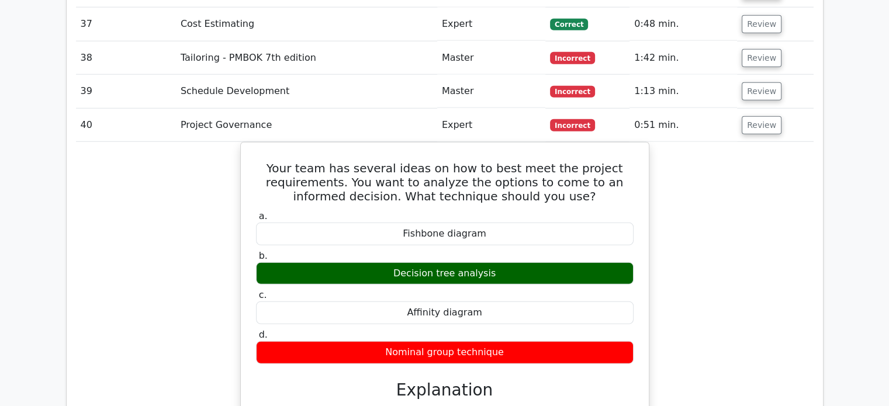
click at [713, 195] on div "Your team has several ideas on how to best meet the project requirements. You w…" at bounding box center [445, 392] width 738 height 500
click at [757, 116] on button "Review" at bounding box center [762, 125] width 40 height 18
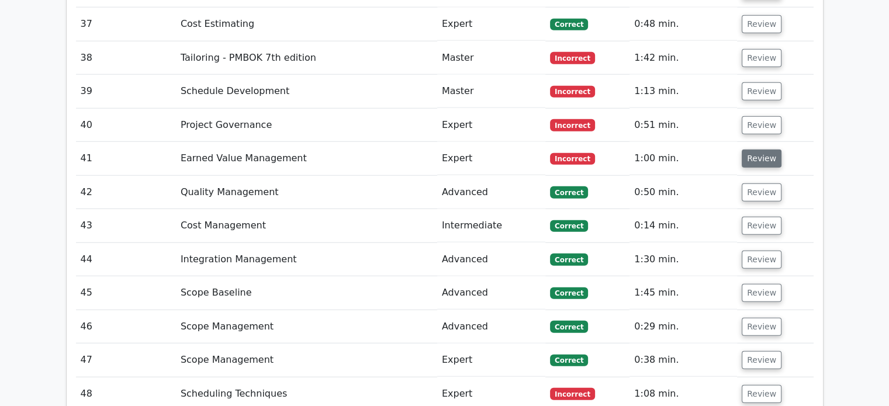
click at [756, 150] on button "Review" at bounding box center [762, 159] width 40 height 18
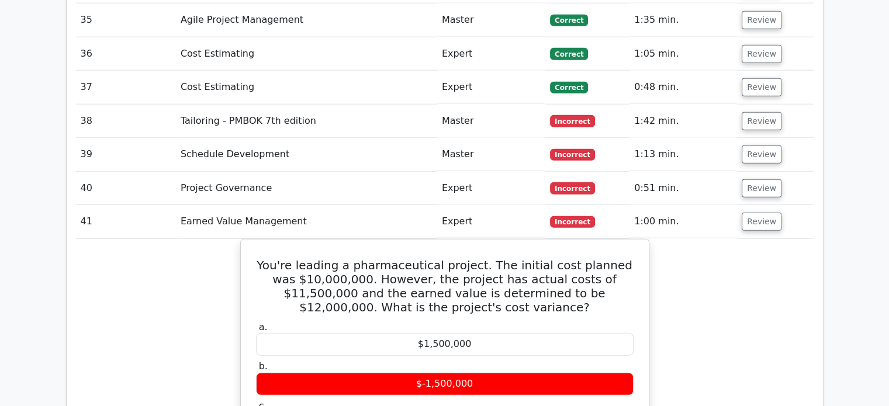
scroll to position [2973, 0]
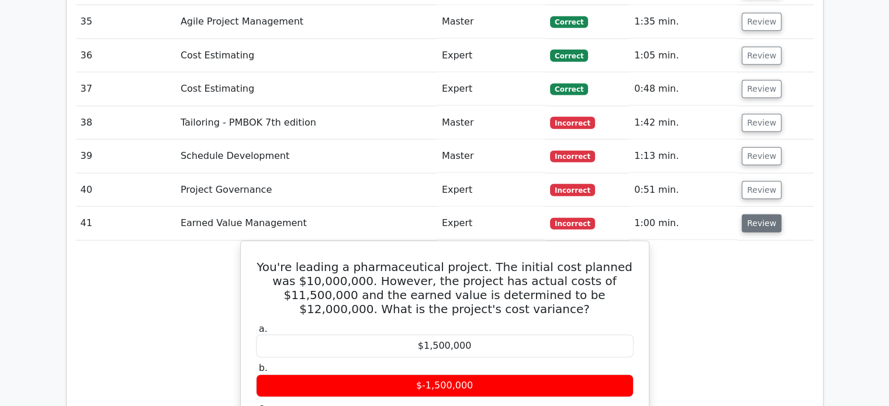
click at [749, 215] on button "Review" at bounding box center [762, 224] width 40 height 18
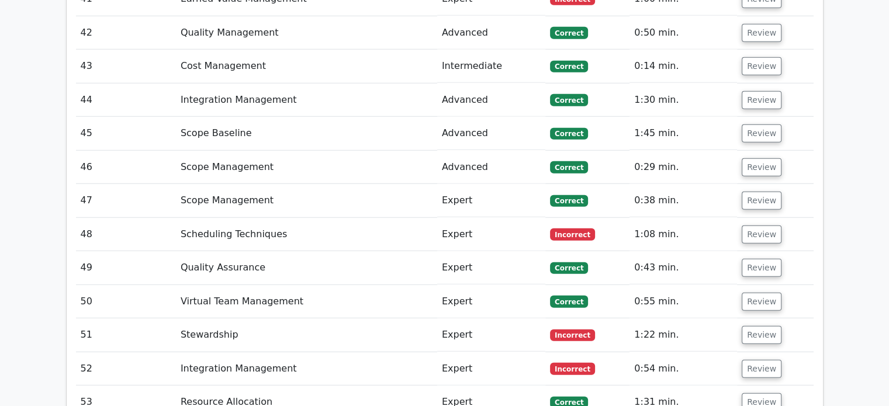
scroll to position [3200, 0]
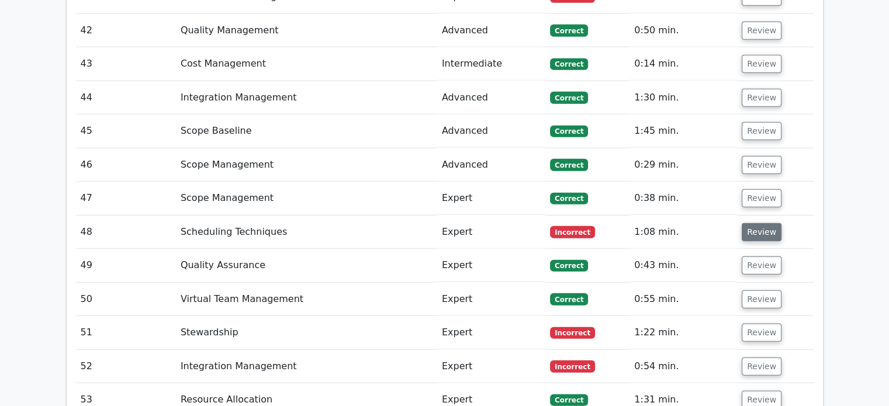
click at [761, 223] on button "Review" at bounding box center [762, 232] width 40 height 18
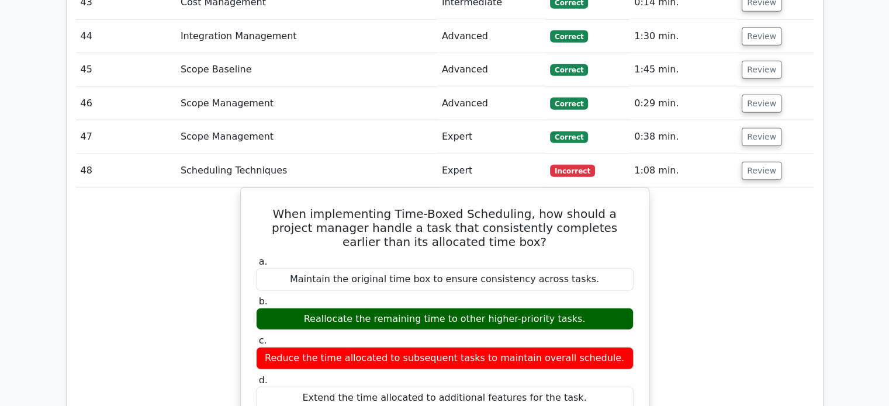
scroll to position [3263, 0]
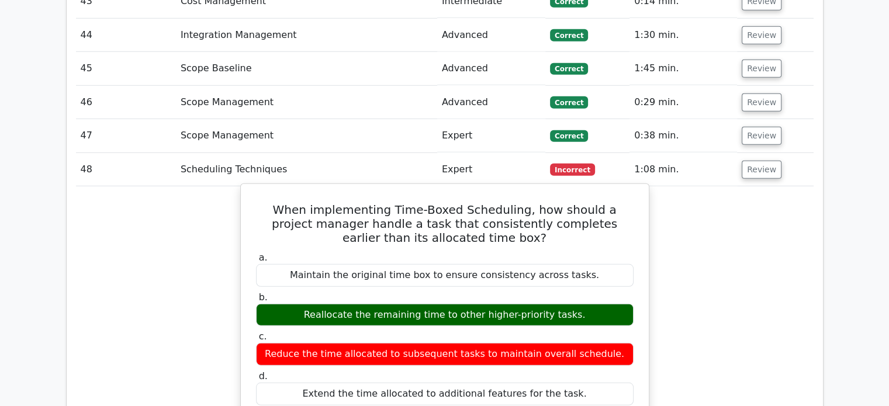
drag, startPoint x: 269, startPoint y: 144, endPoint x: 568, endPoint y: 323, distance: 349.1
click at [568, 323] on div "When implementing Time-Boxed Scheduling, how should a project manager handle a …" at bounding box center [445, 406] width 399 height 435
copy div "When implementing Time-Boxed Scheduling, how should a project manager handle a …"
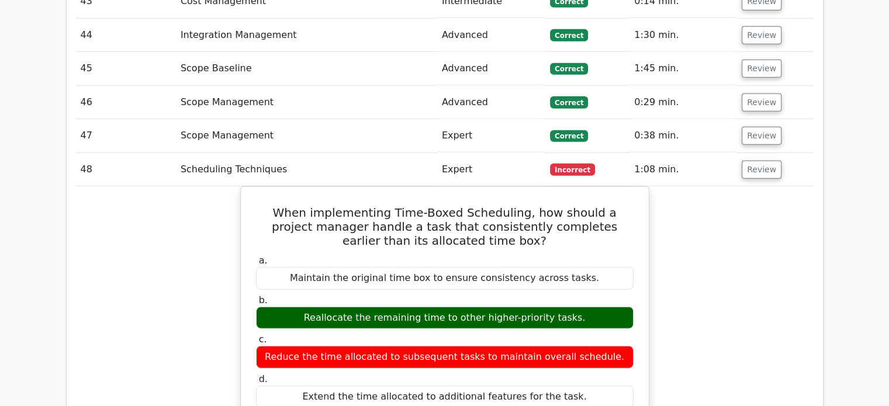
click at [765, 161] on button "Review" at bounding box center [762, 170] width 40 height 18
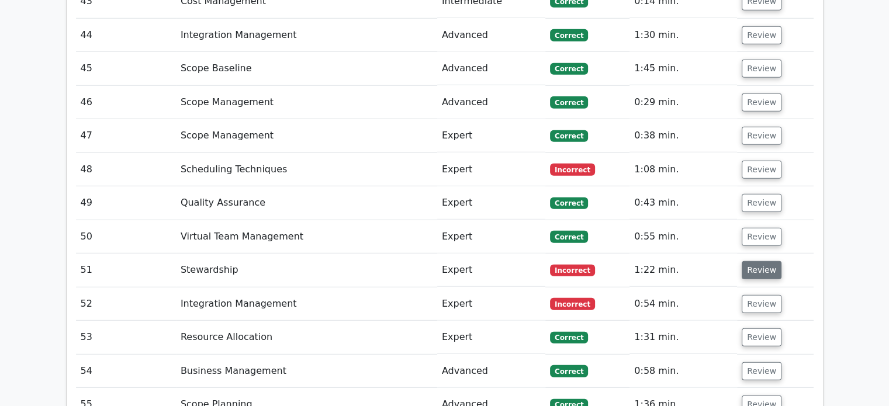
click at [770, 261] on button "Review" at bounding box center [762, 270] width 40 height 18
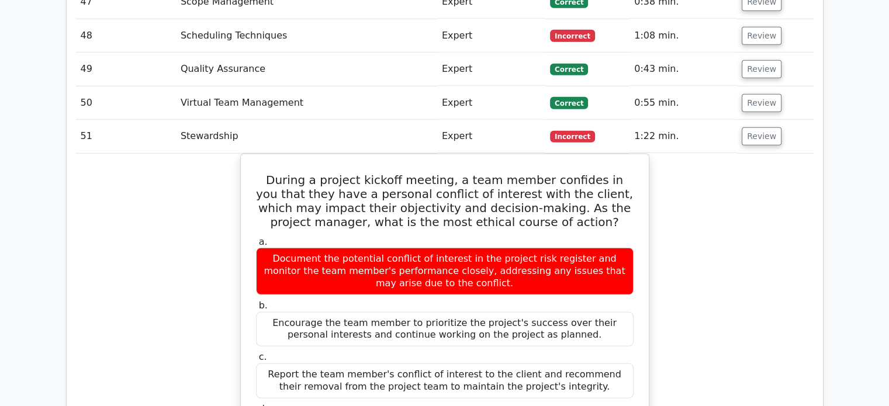
scroll to position [3405, 0]
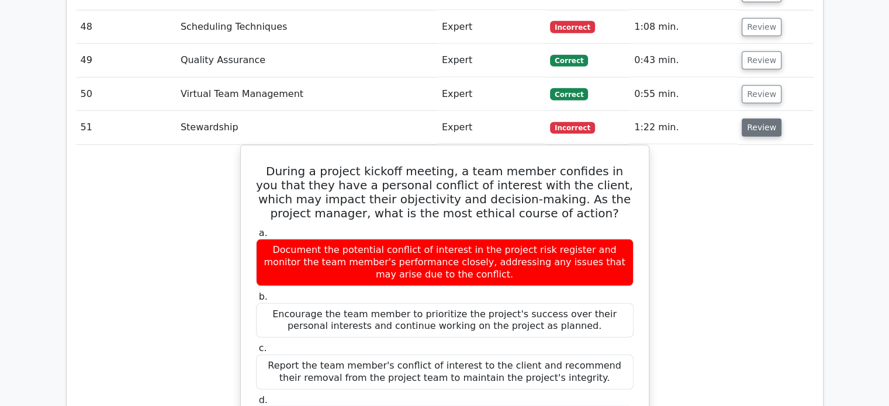
click at [761, 119] on button "Review" at bounding box center [762, 128] width 40 height 18
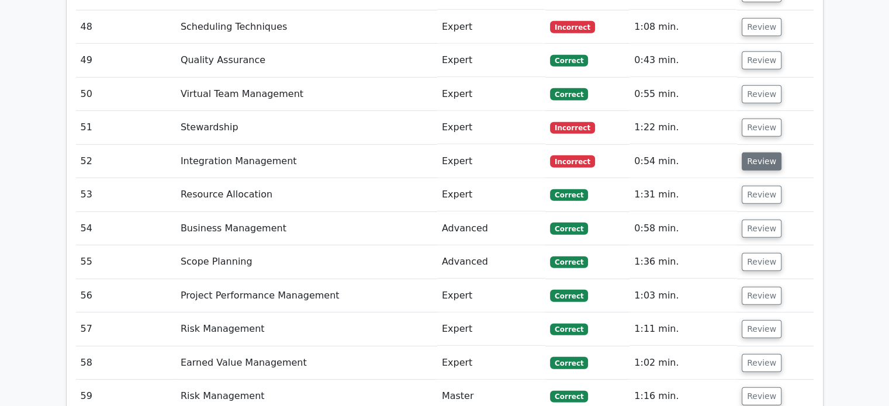
click at [760, 153] on button "Review" at bounding box center [762, 162] width 40 height 18
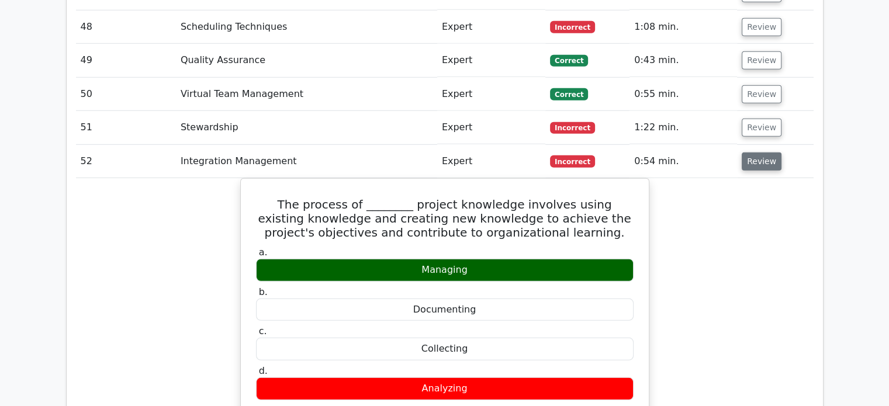
click at [760, 153] on button "Review" at bounding box center [762, 162] width 40 height 18
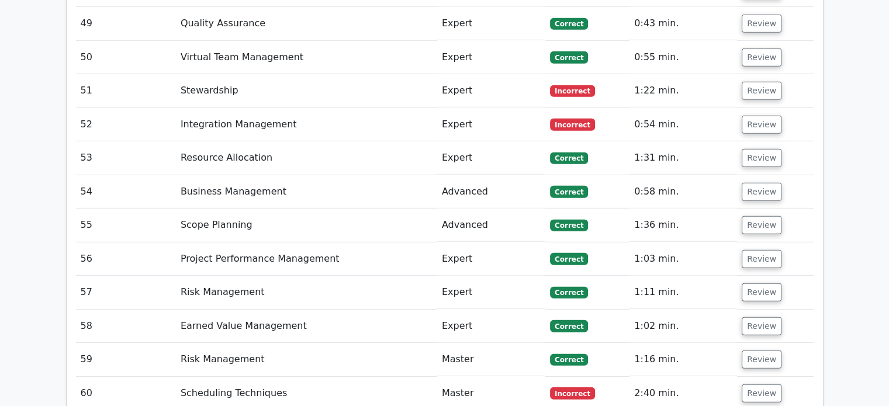
scroll to position [3544, 0]
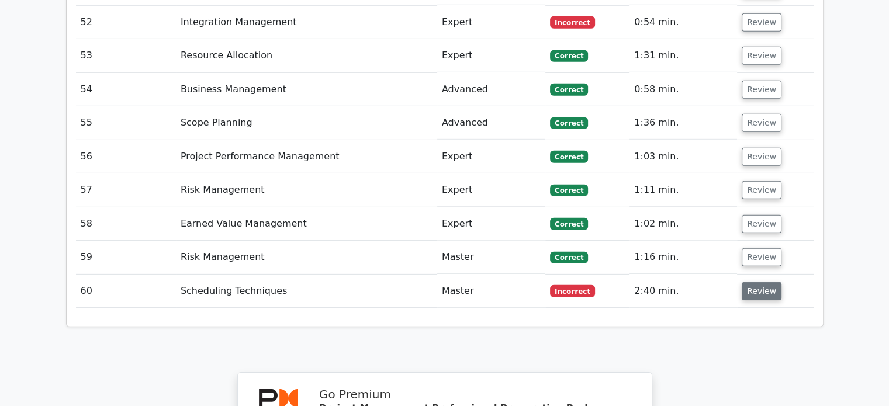
click at [764, 282] on button "Review" at bounding box center [762, 291] width 40 height 18
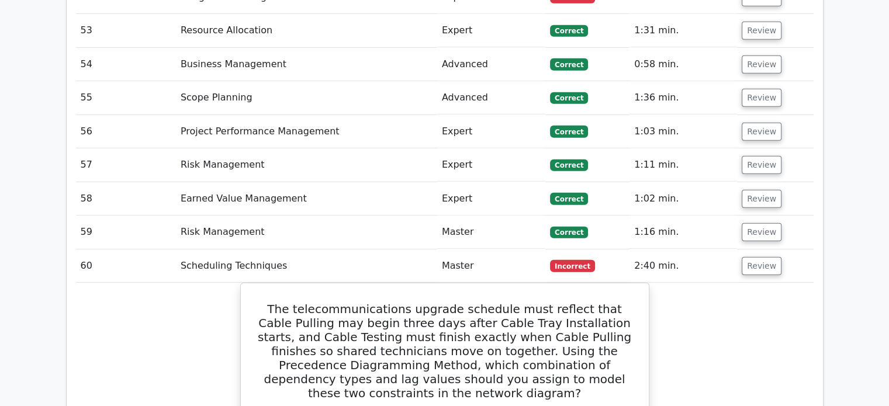
scroll to position [3557, 0]
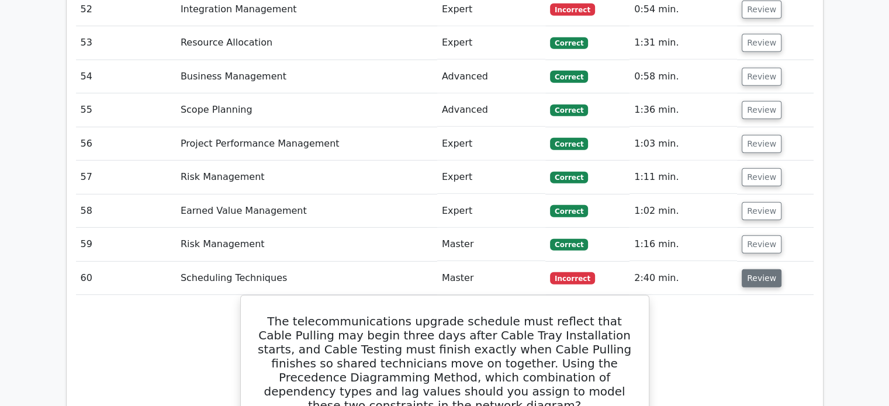
click at [754, 270] on button "Review" at bounding box center [762, 279] width 40 height 18
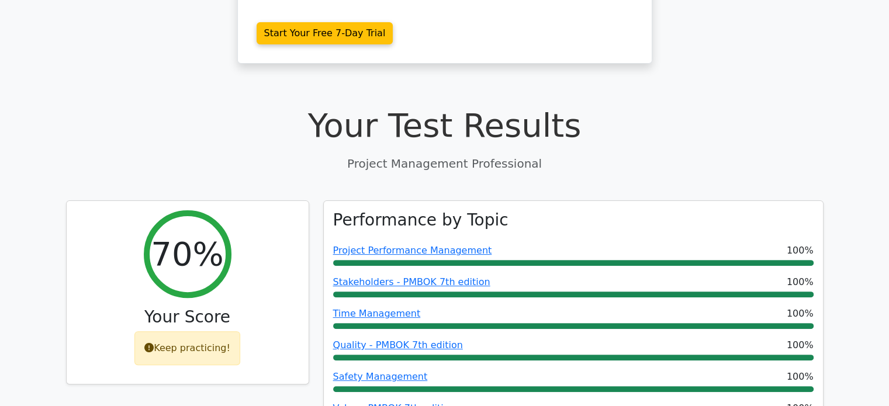
scroll to position [326, 0]
